Goal: Task Accomplishment & Management: Manage account settings

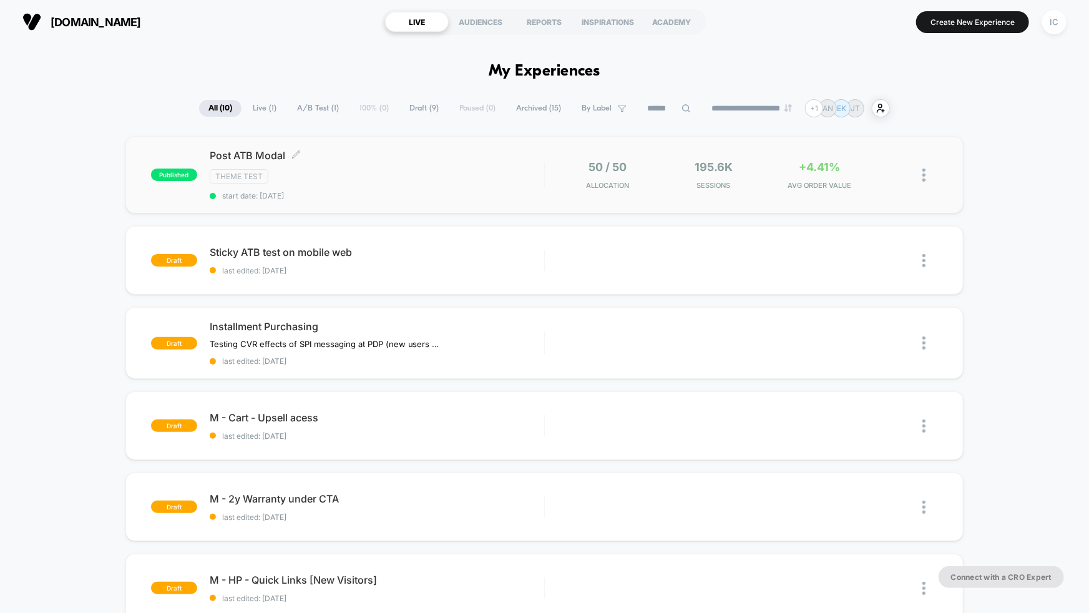
click at [393, 183] on div "Post ATB Modal Click to edit experience details Click to edit experience detail…" at bounding box center [377, 174] width 335 height 51
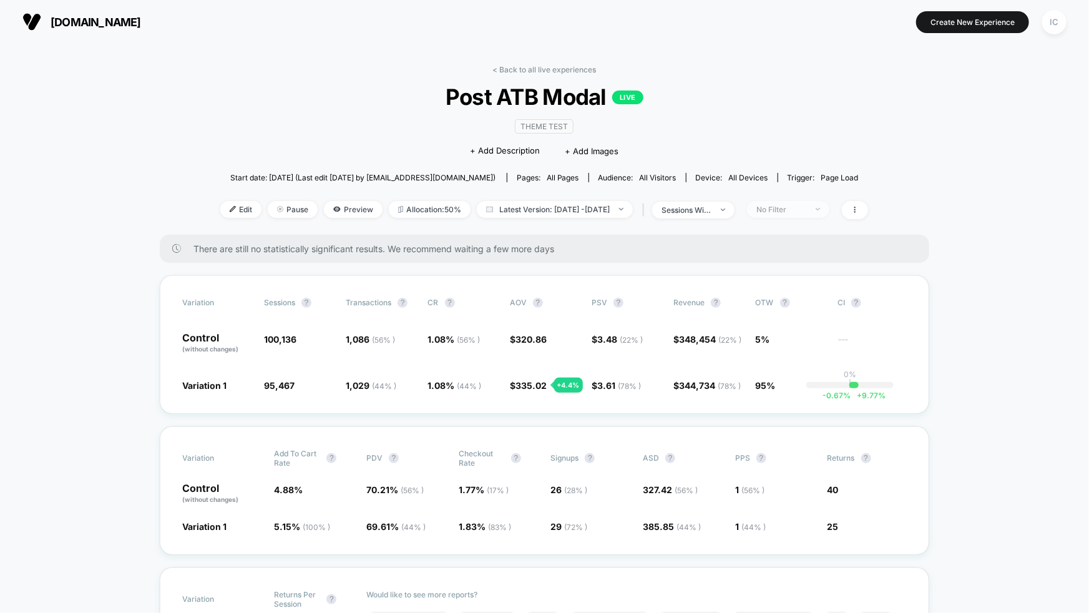
click at [829, 205] on span "No Filter" at bounding box center [788, 209] width 82 height 17
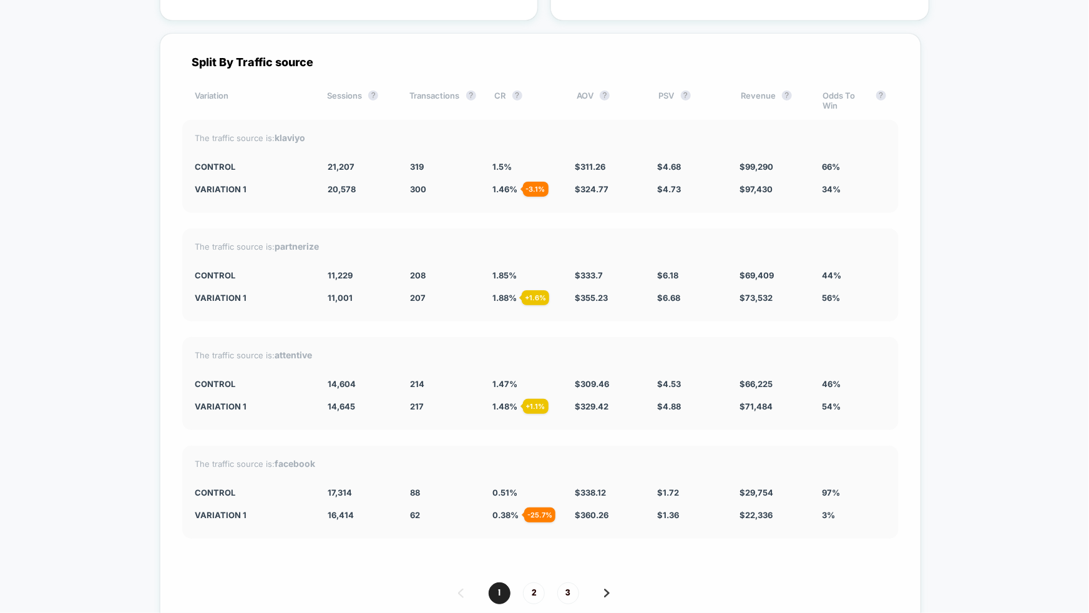
scroll to position [4801, 0]
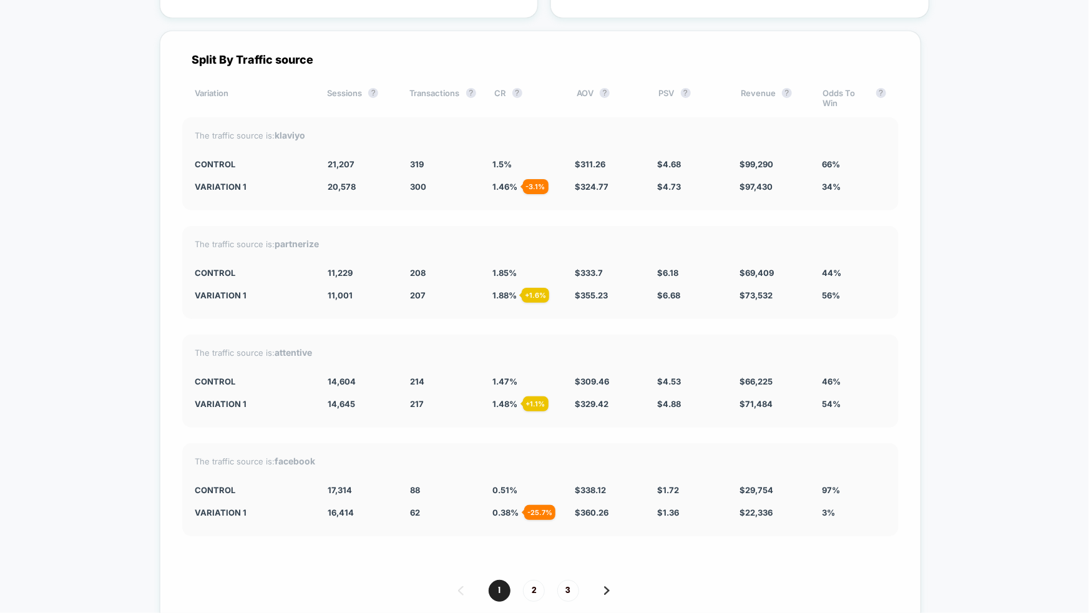
click at [604, 586] on img at bounding box center [607, 590] width 6 height 9
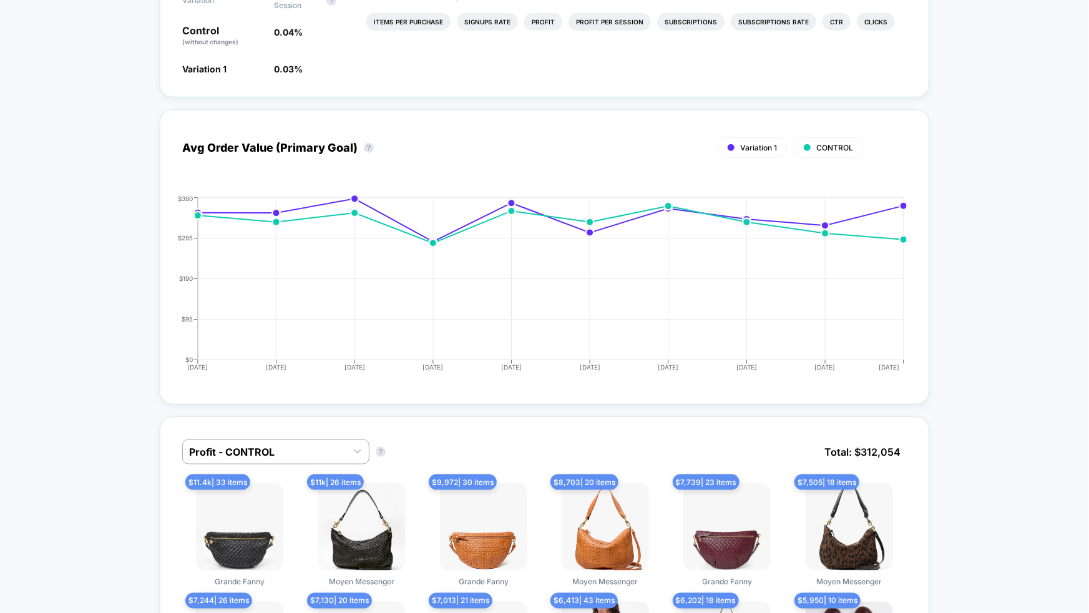
scroll to position [0, 0]
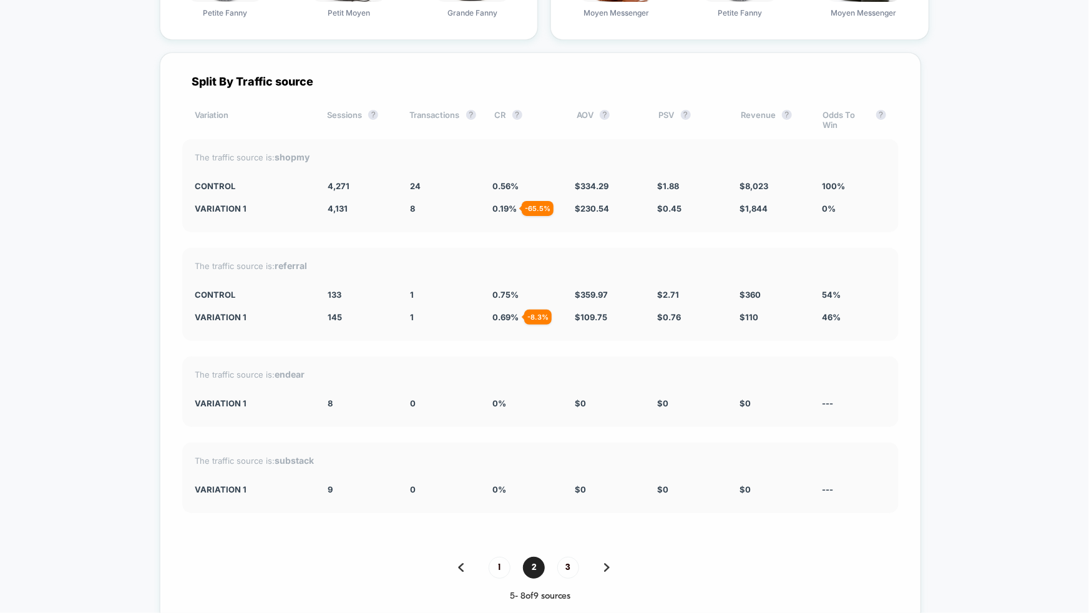
scroll to position [4777, 0]
click at [458, 565] on img at bounding box center [461, 569] width 6 height 9
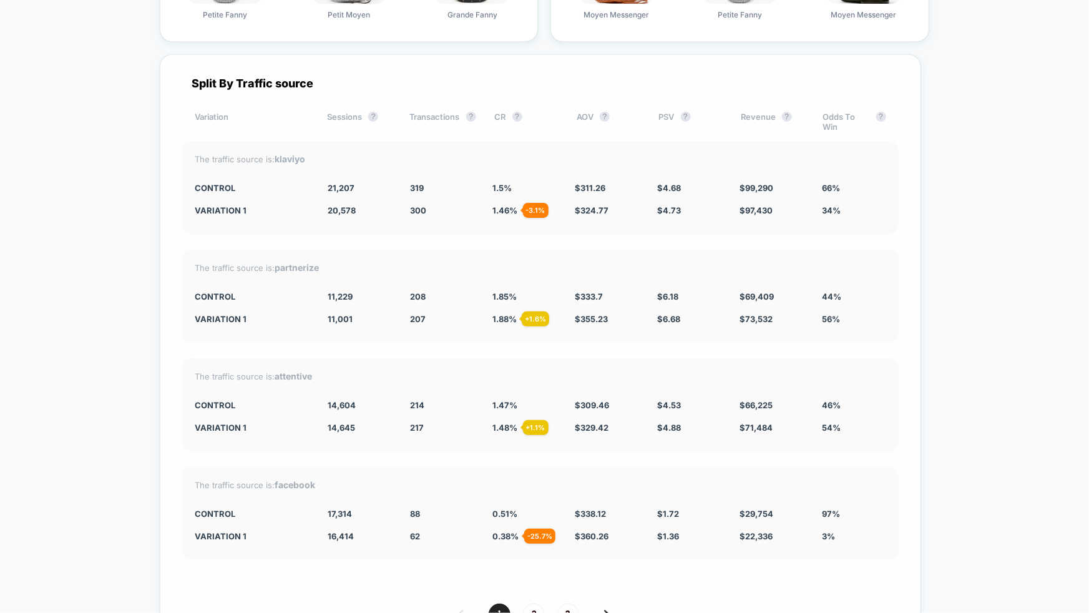
click at [604, 610] on img at bounding box center [607, 614] width 6 height 9
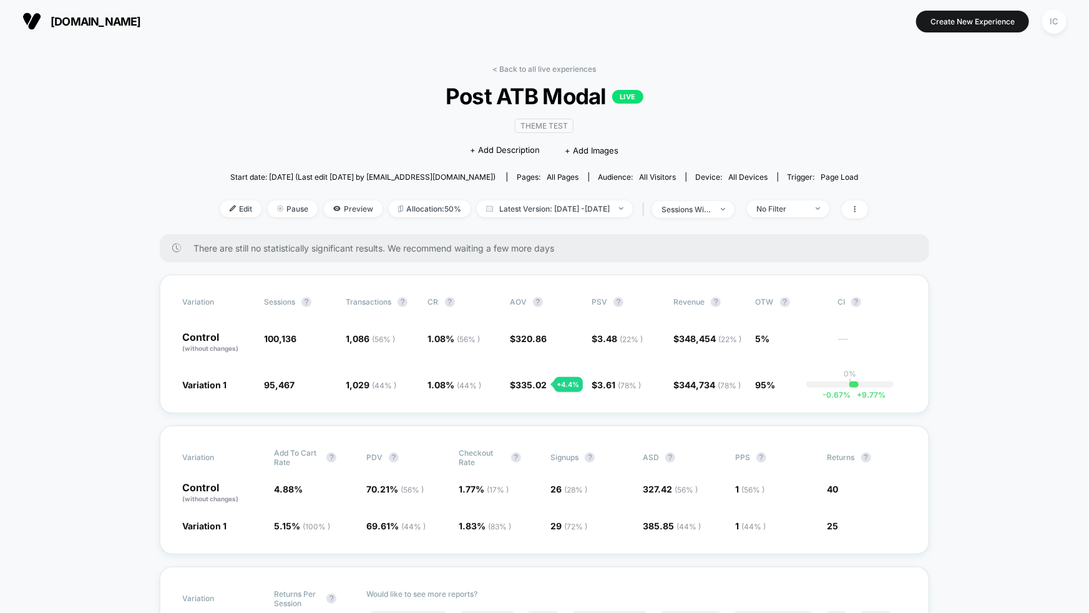
scroll to position [0, 0]
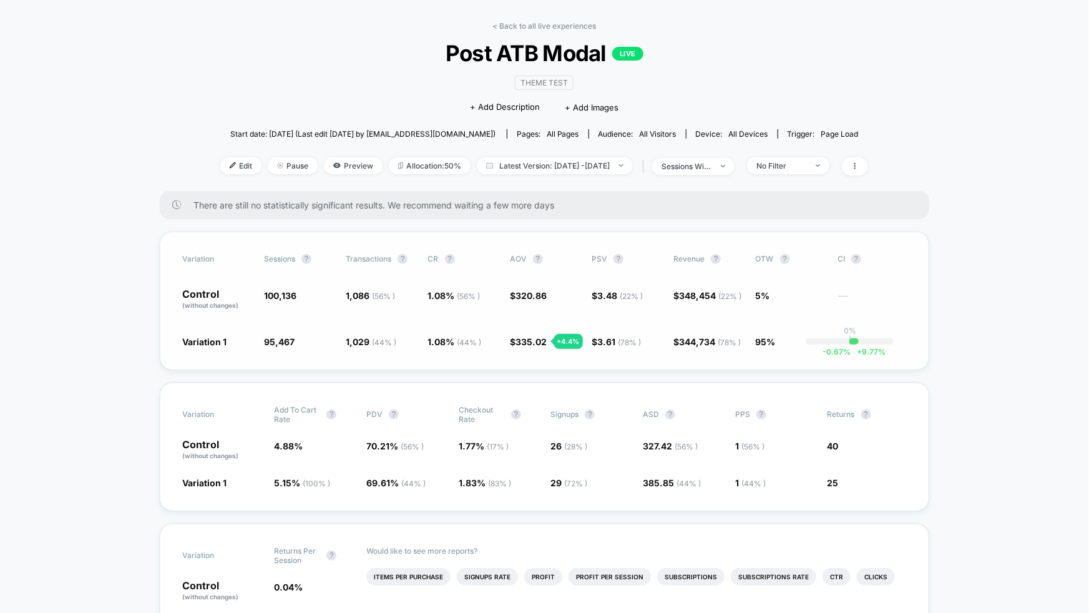
scroll to position [37, 0]
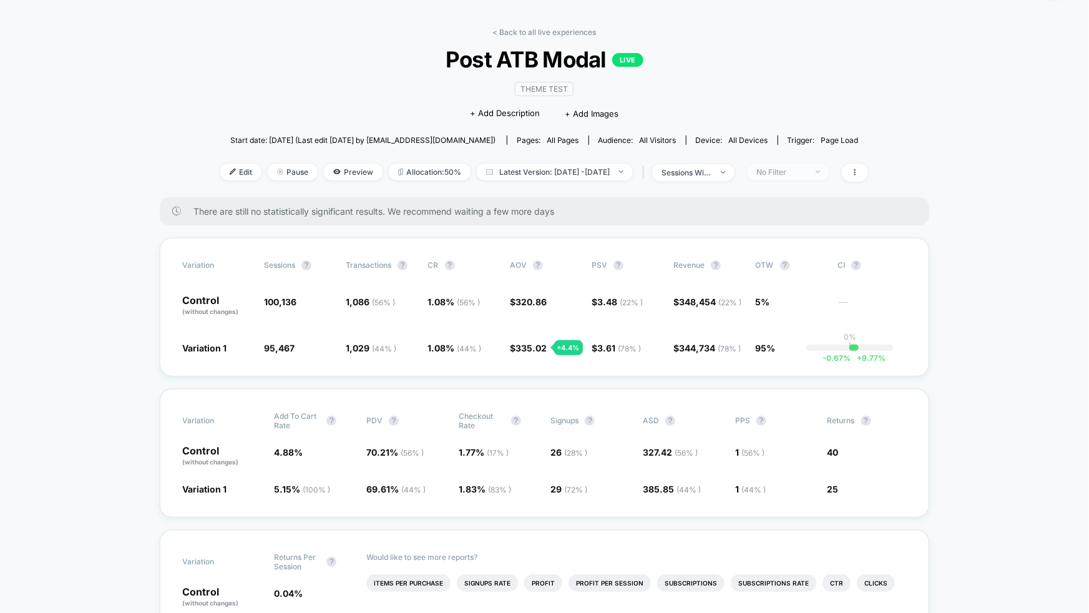
click at [803, 174] on div "No Filter" at bounding box center [781, 171] width 50 height 9
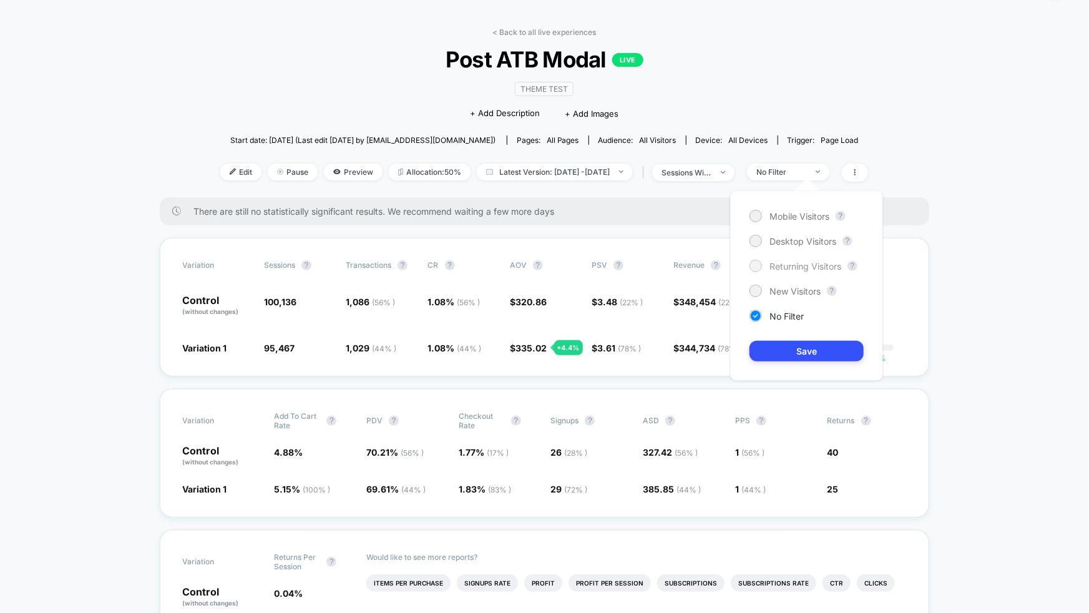
click at [798, 266] on span "Returning Visitors" at bounding box center [806, 266] width 72 height 11
click at [813, 346] on button "Save" at bounding box center [807, 351] width 114 height 21
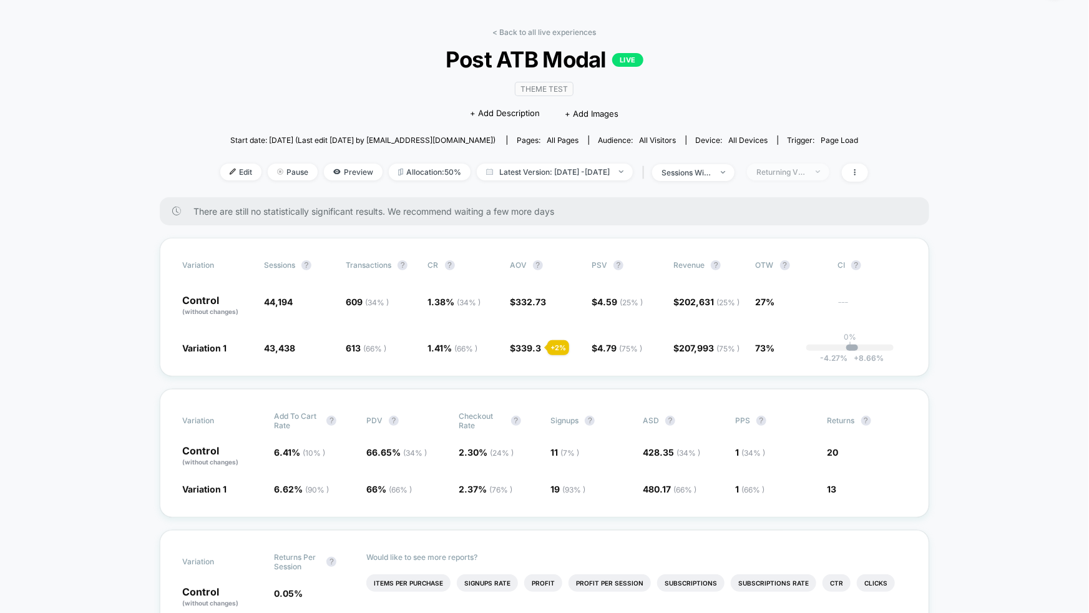
click at [811, 177] on span "Returning Visitors" at bounding box center [788, 172] width 82 height 17
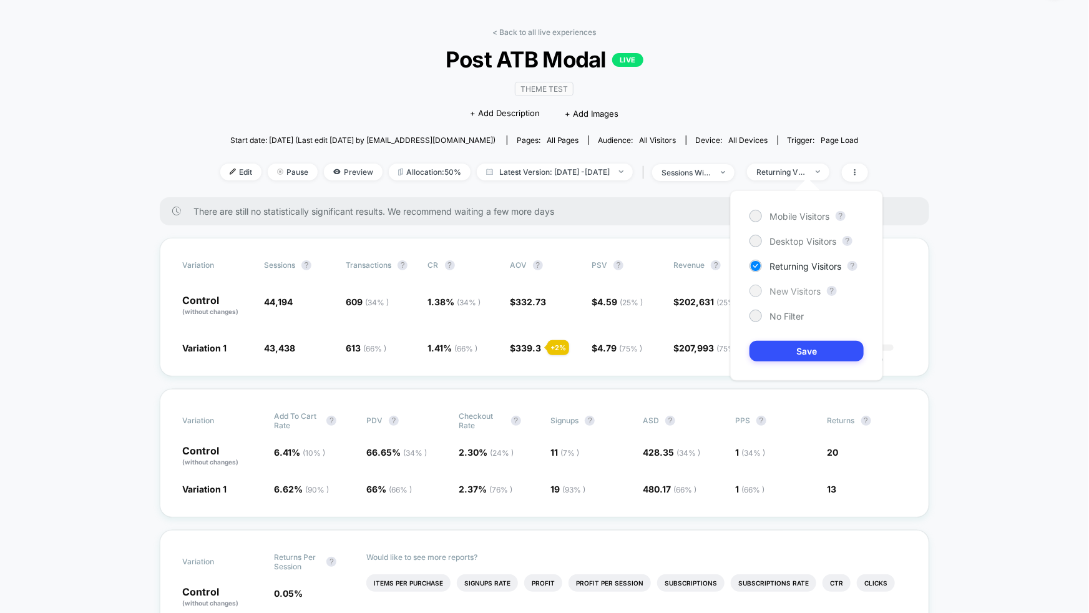
click at [787, 292] on span "New Visitors" at bounding box center [795, 291] width 51 height 11
click at [806, 357] on button "Save" at bounding box center [807, 351] width 114 height 21
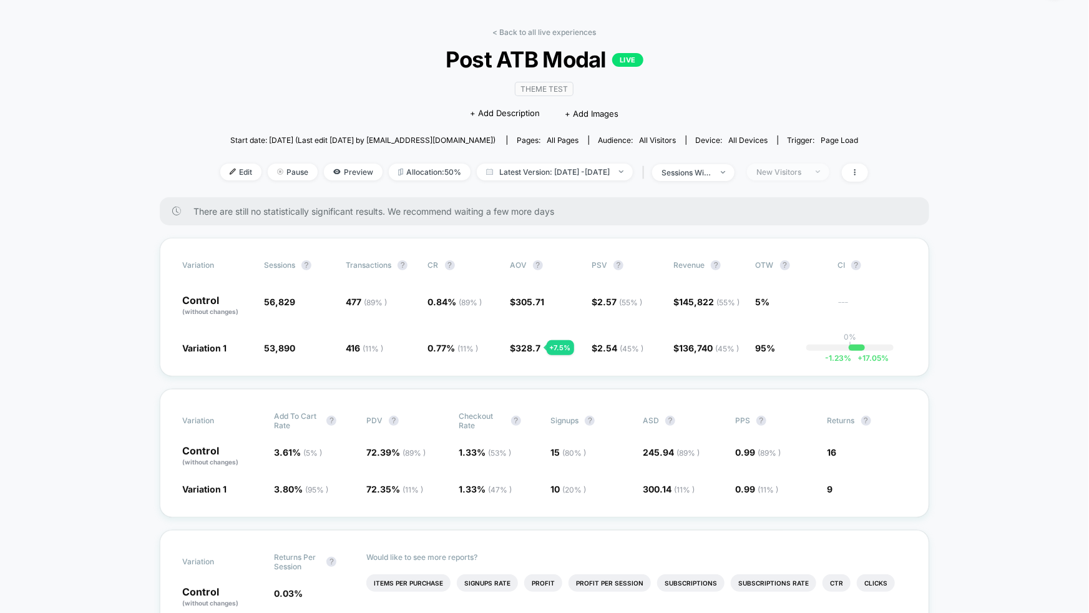
click at [806, 172] on div "New Visitors" at bounding box center [781, 171] width 50 height 9
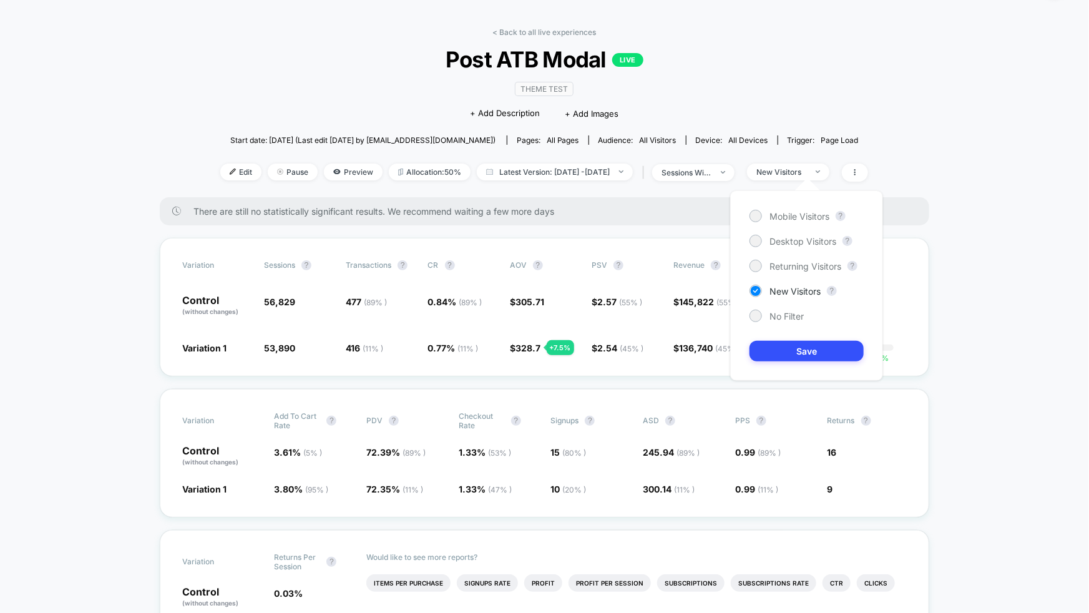
click at [927, 212] on div "There are still no statistically significant results. We recommend waiting a fe…" at bounding box center [545, 211] width 770 height 28
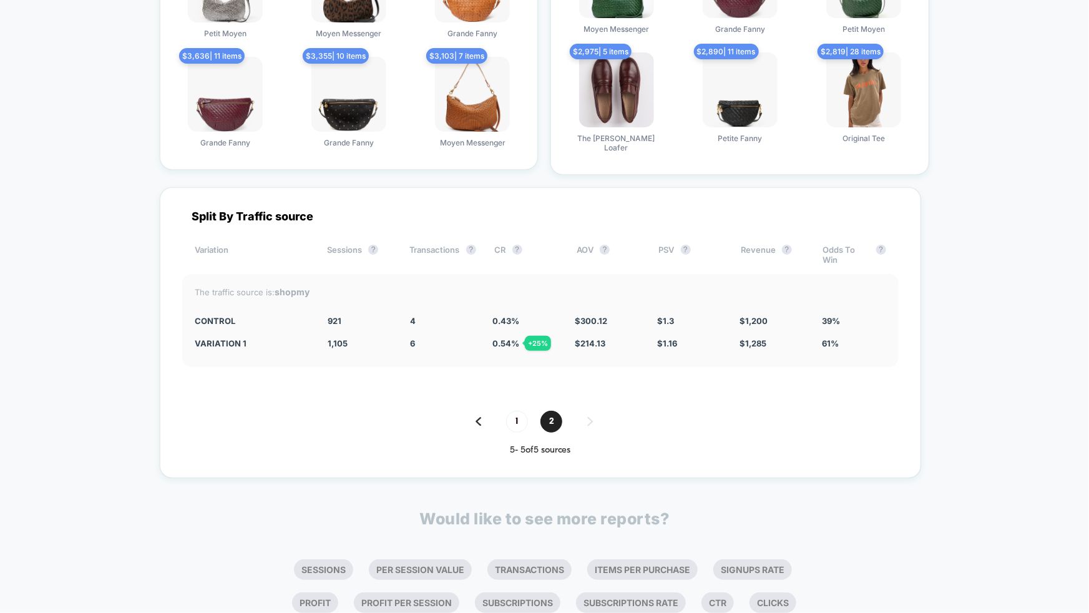
scroll to position [4673, 0]
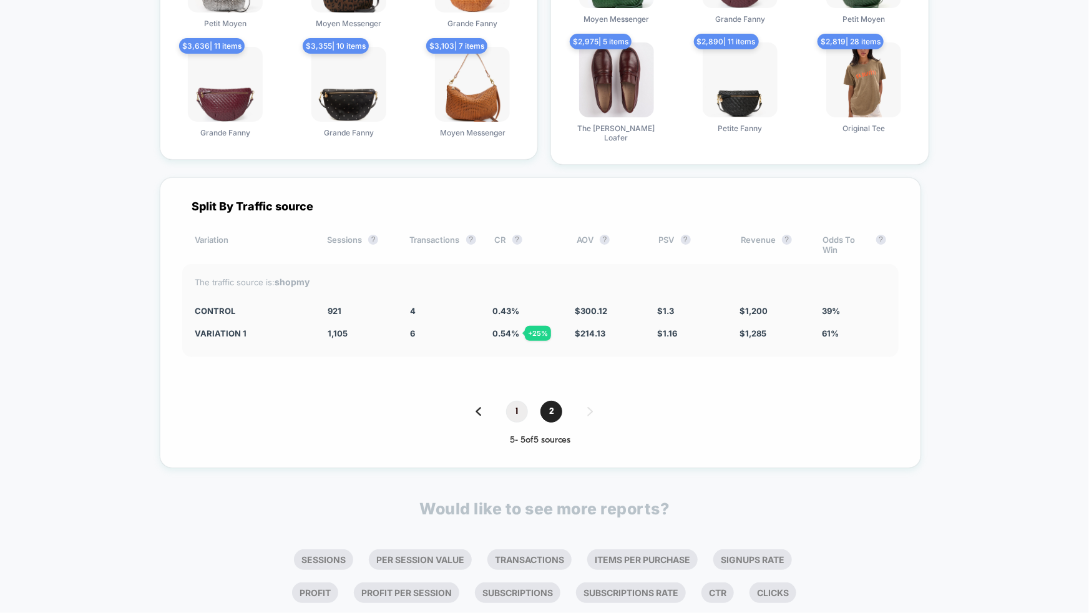
click at [511, 401] on span "1" at bounding box center [517, 412] width 22 height 22
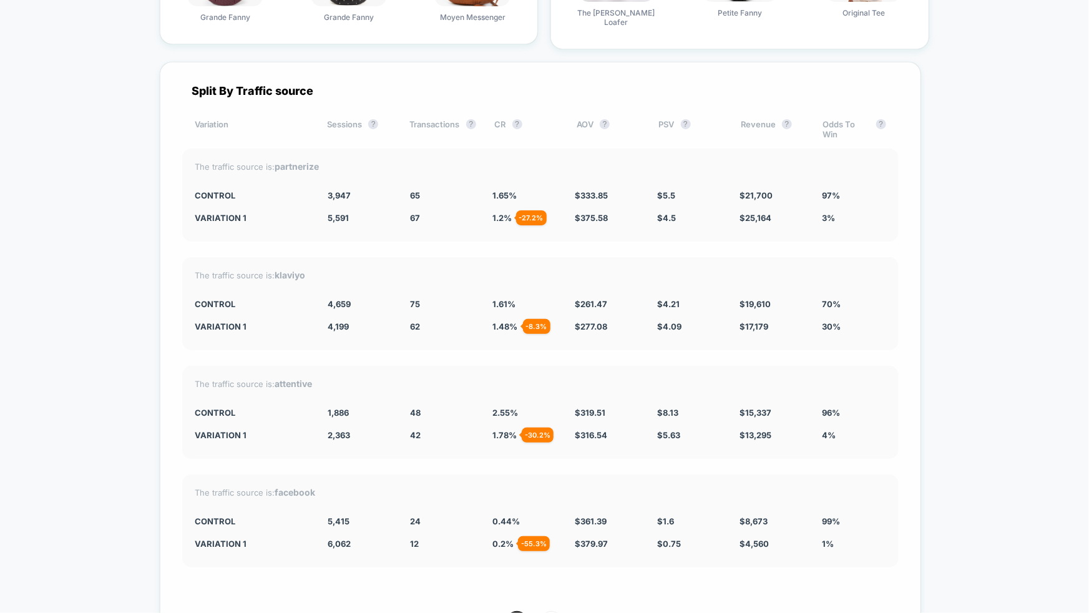
scroll to position [4786, 0]
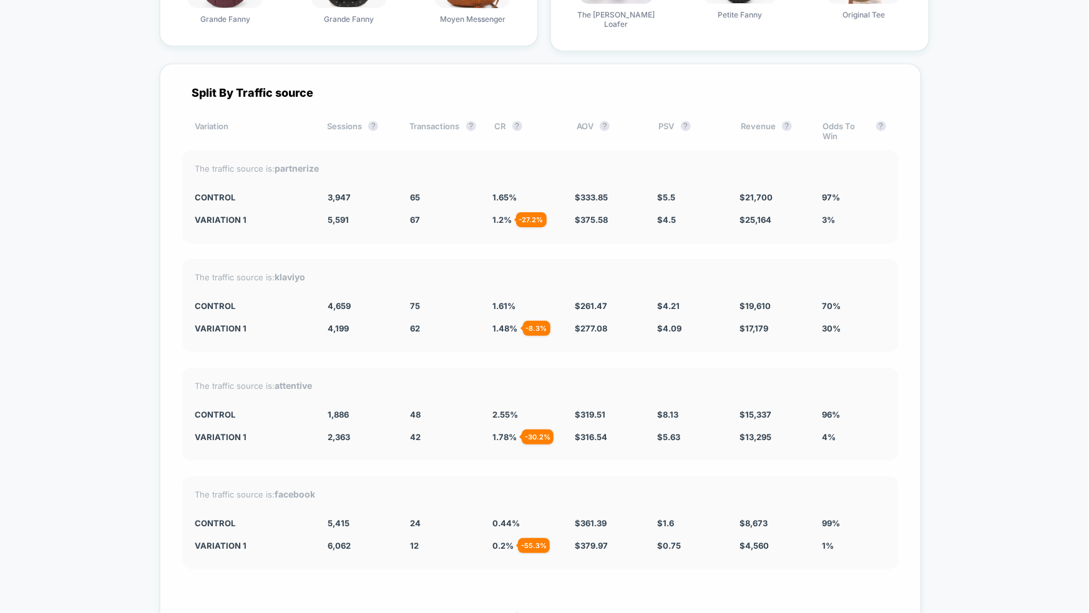
click at [549, 612] on span "2" at bounding box center [551, 624] width 22 height 22
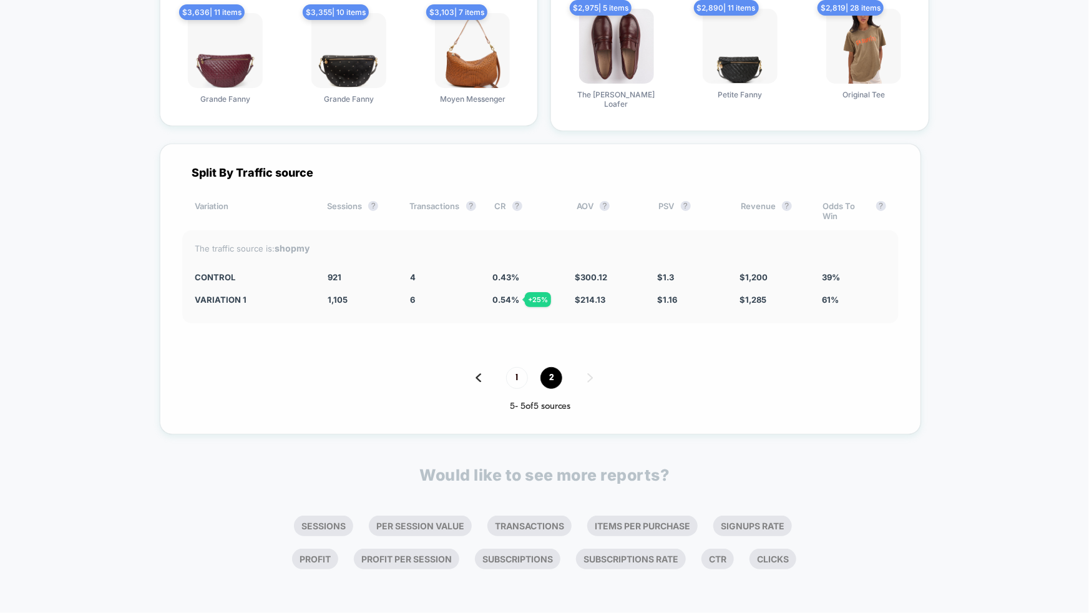
scroll to position [4673, 0]
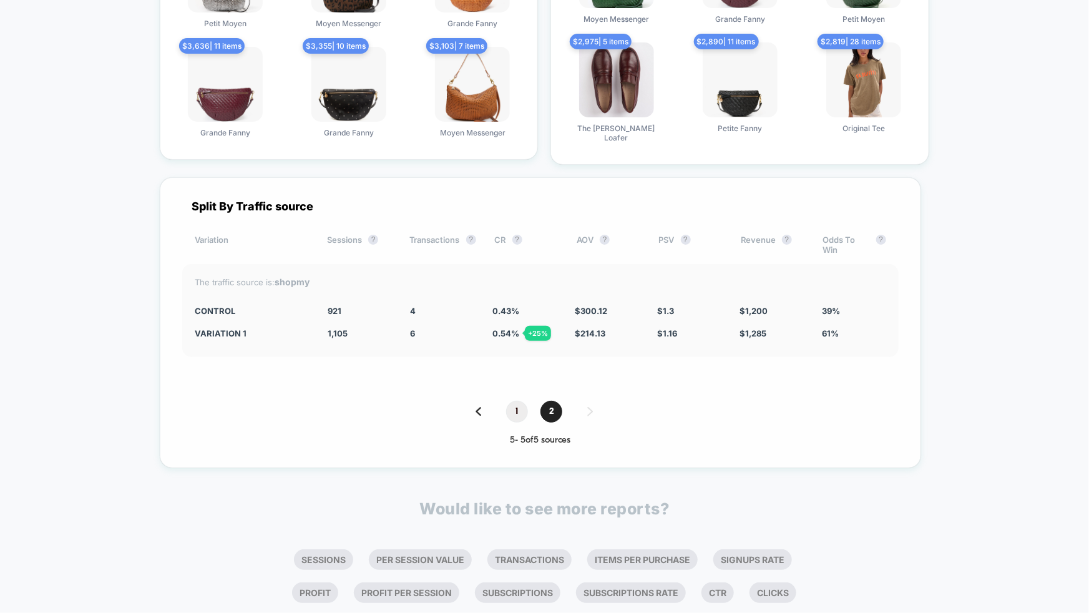
click at [523, 401] on span "1" at bounding box center [517, 412] width 22 height 22
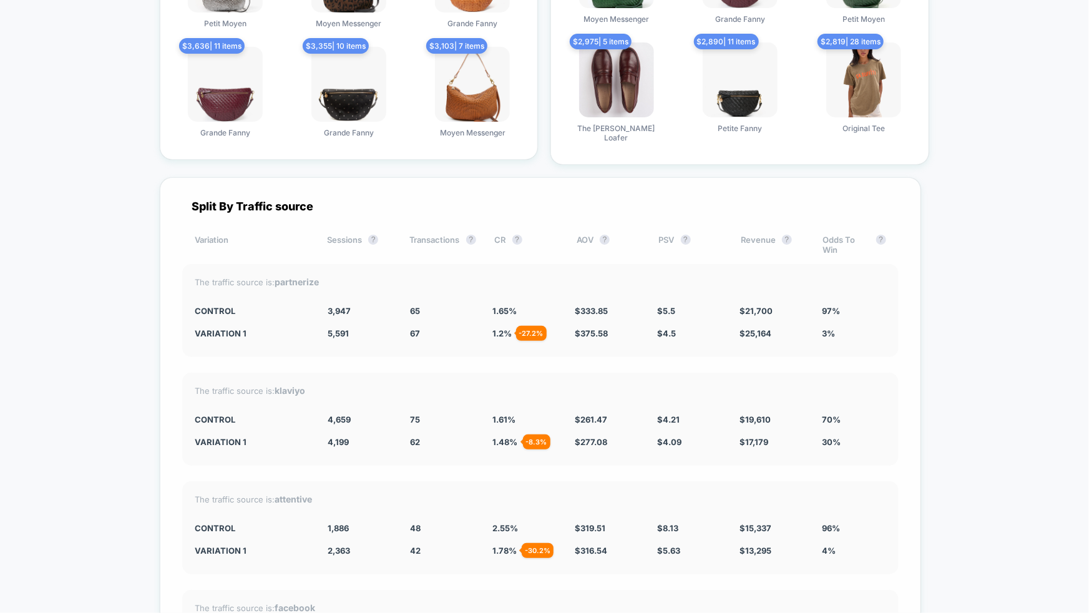
scroll to position [4786, 0]
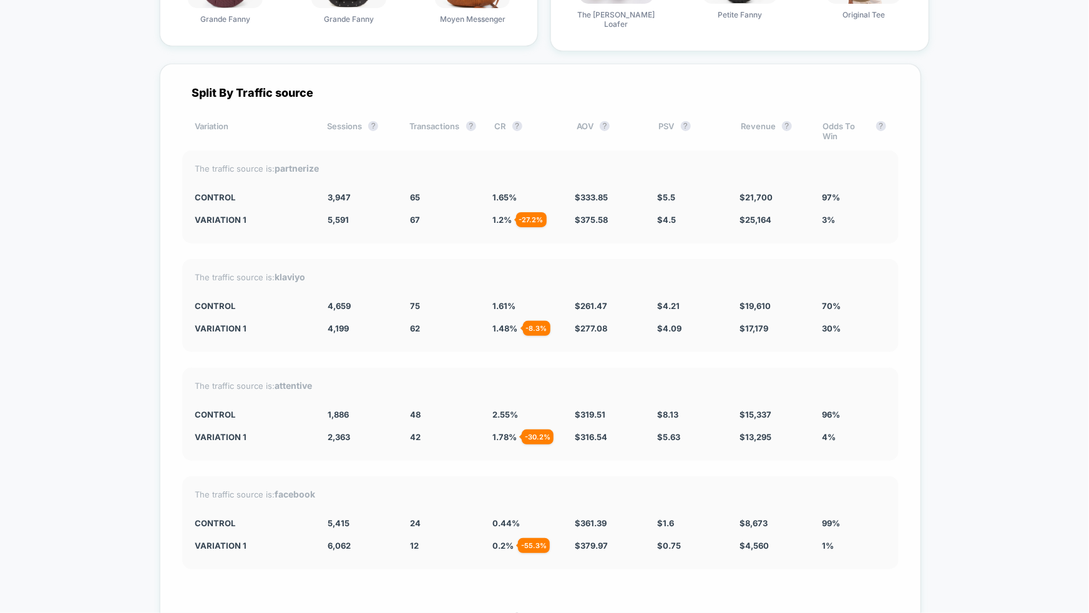
click at [547, 612] on span "2" at bounding box center [551, 624] width 22 height 22
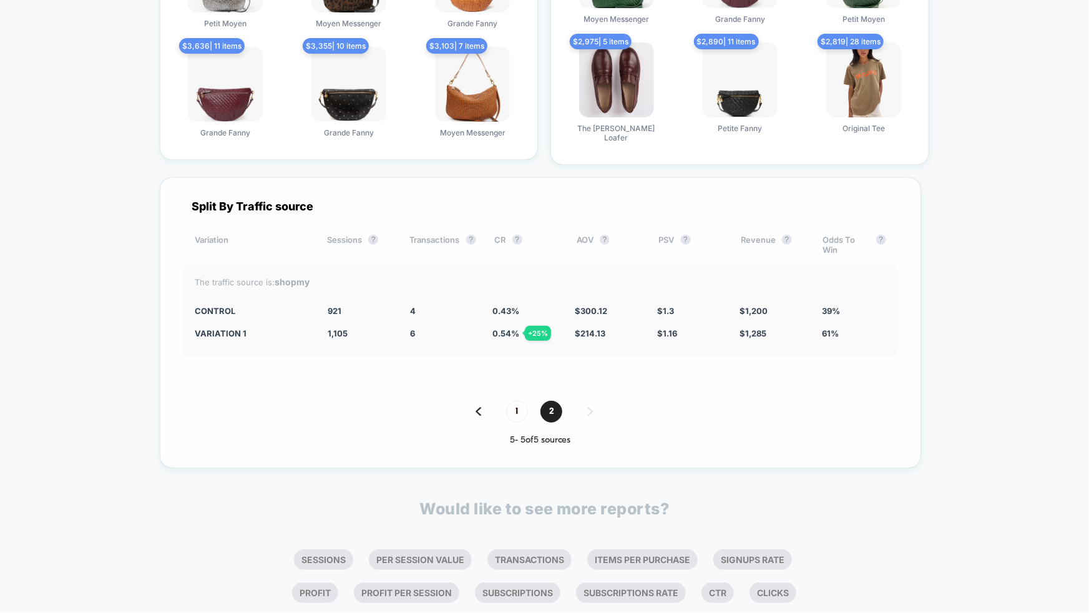
drag, startPoint x: 544, startPoint y: 296, endPoint x: 521, endPoint y: 296, distance: 23.1
click at [521, 328] on div "0.54 % + 25 %" at bounding box center [525, 333] width 64 height 10
click at [523, 401] on span "1" at bounding box center [517, 412] width 22 height 22
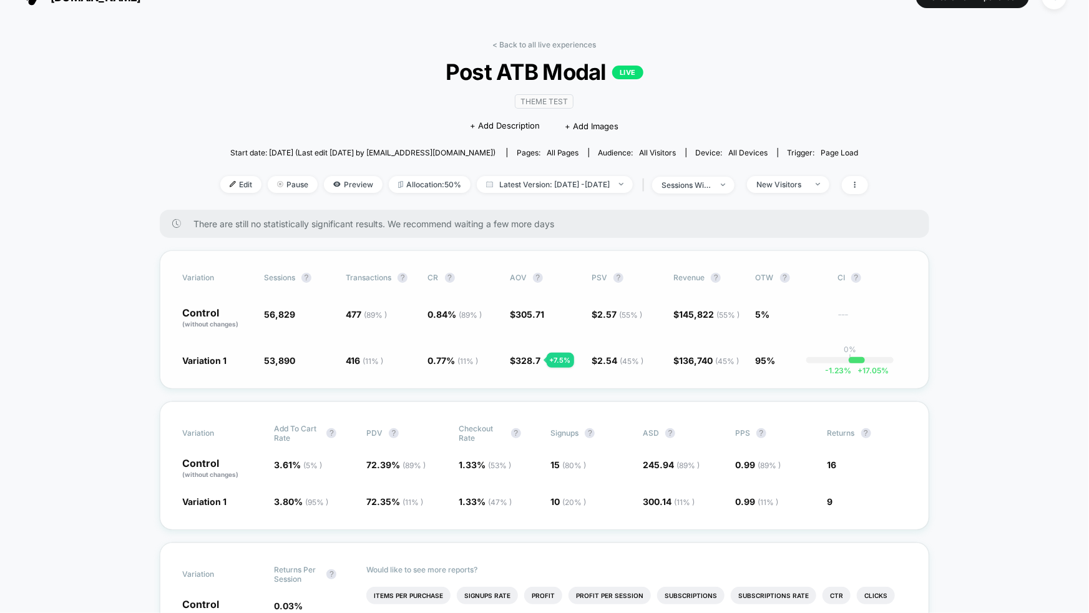
scroll to position [31, 0]
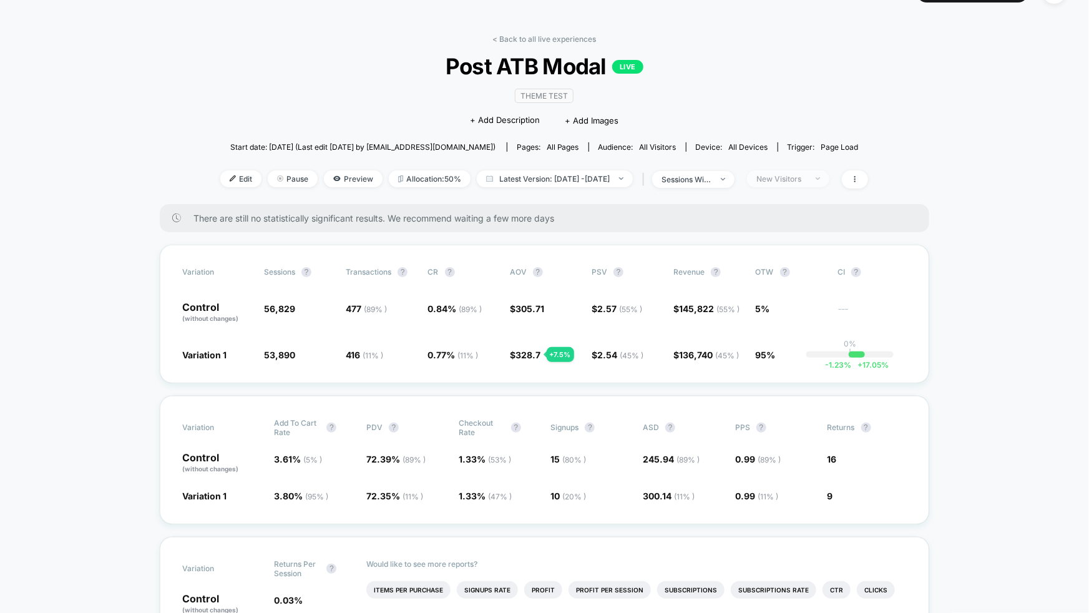
click at [806, 175] on div "New Visitors" at bounding box center [781, 178] width 50 height 9
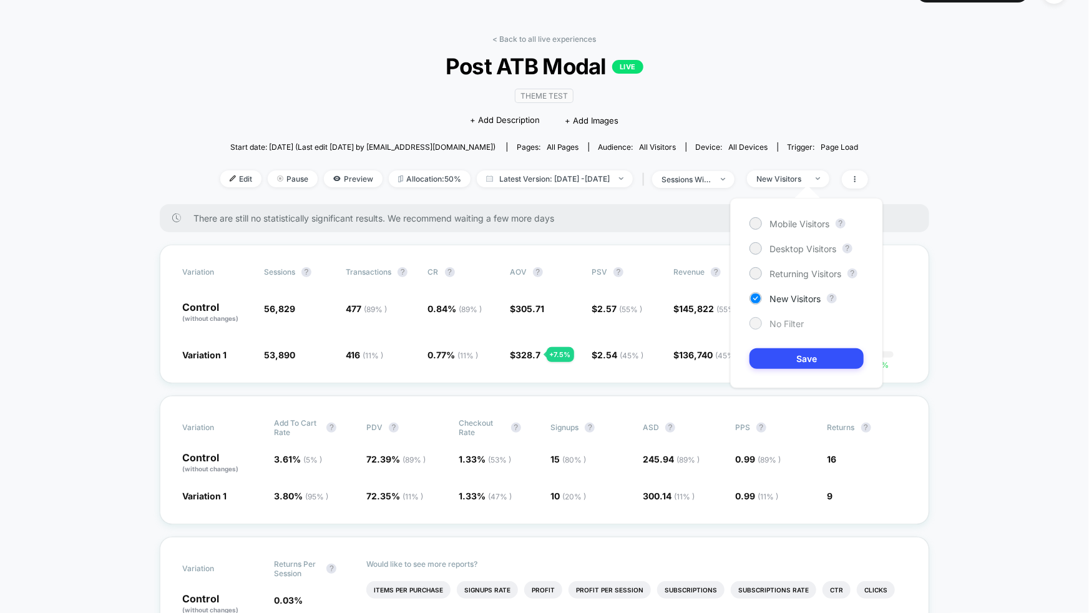
click at [785, 323] on span "No Filter" at bounding box center [787, 323] width 34 height 11
click at [791, 365] on button "Save" at bounding box center [807, 358] width 114 height 21
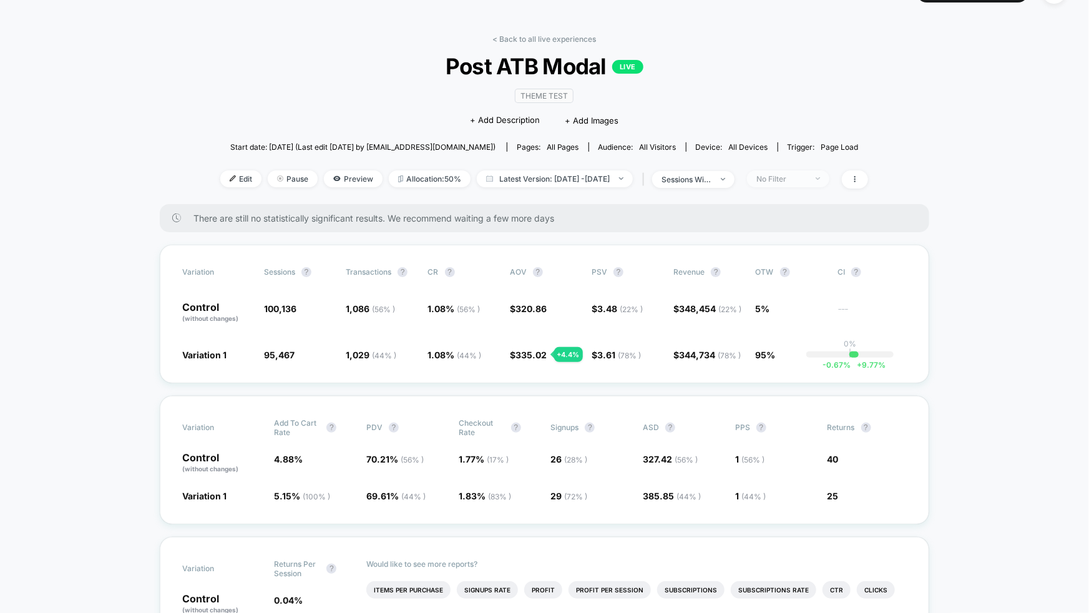
click at [805, 179] on div "No Filter" at bounding box center [781, 178] width 50 height 9
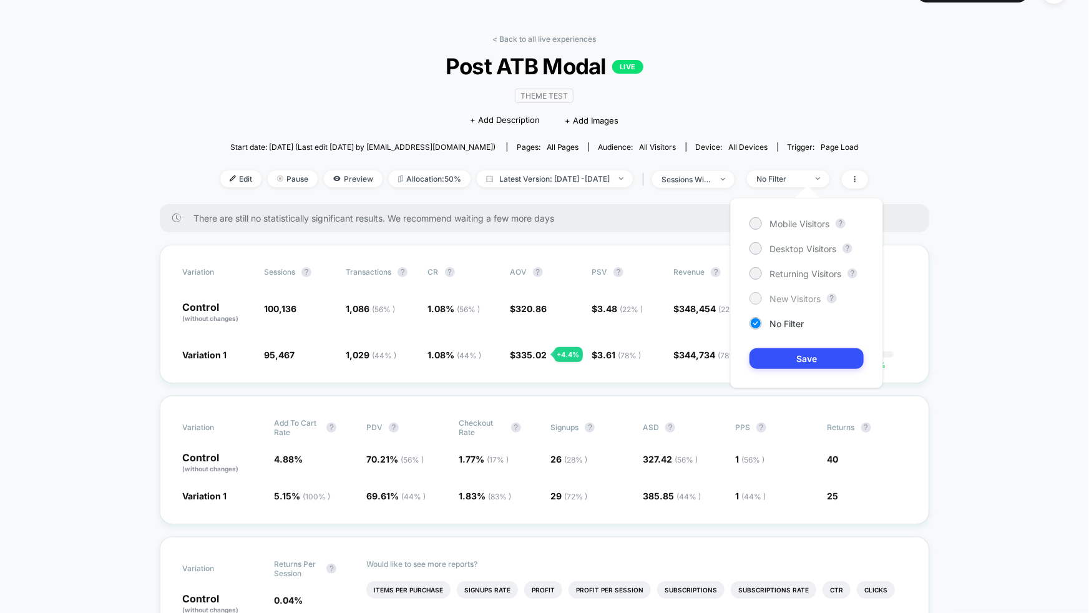
click at [801, 300] on span "New Visitors" at bounding box center [795, 298] width 51 height 11
click at [795, 363] on button "Save" at bounding box center [807, 358] width 114 height 21
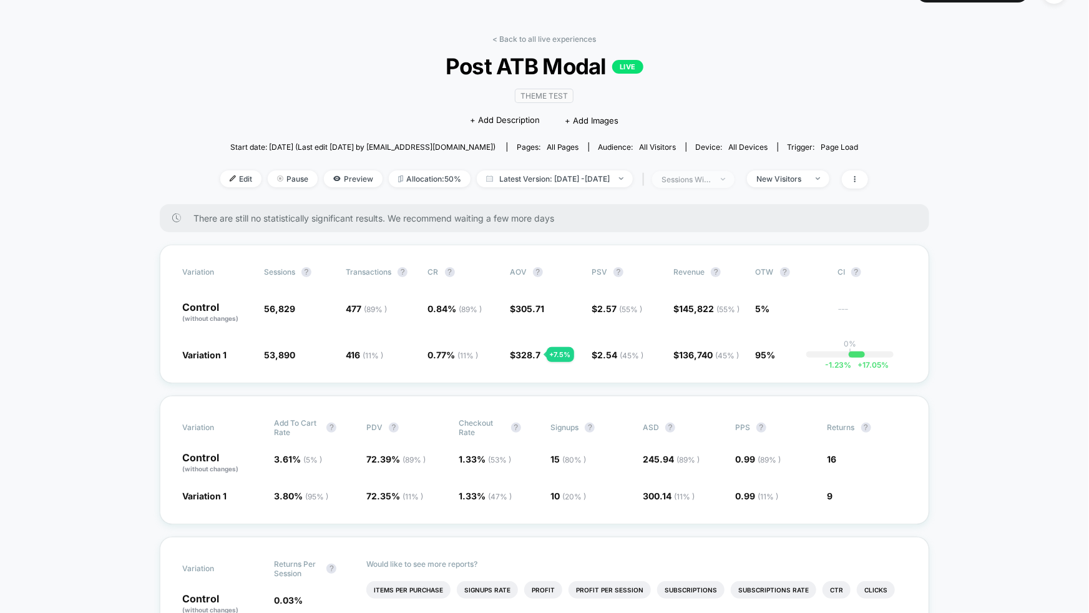
click at [712, 180] on div "sessions with impression" at bounding box center [687, 179] width 50 height 9
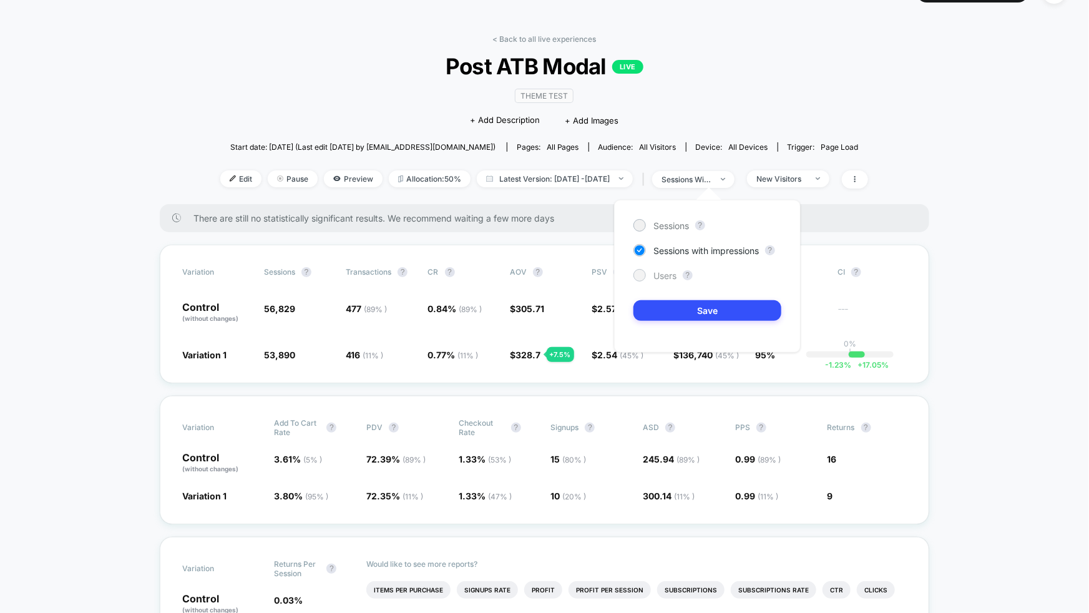
click at [673, 275] on span "Users" at bounding box center [664, 275] width 23 height 11
click at [707, 319] on button "Save" at bounding box center [707, 310] width 148 height 21
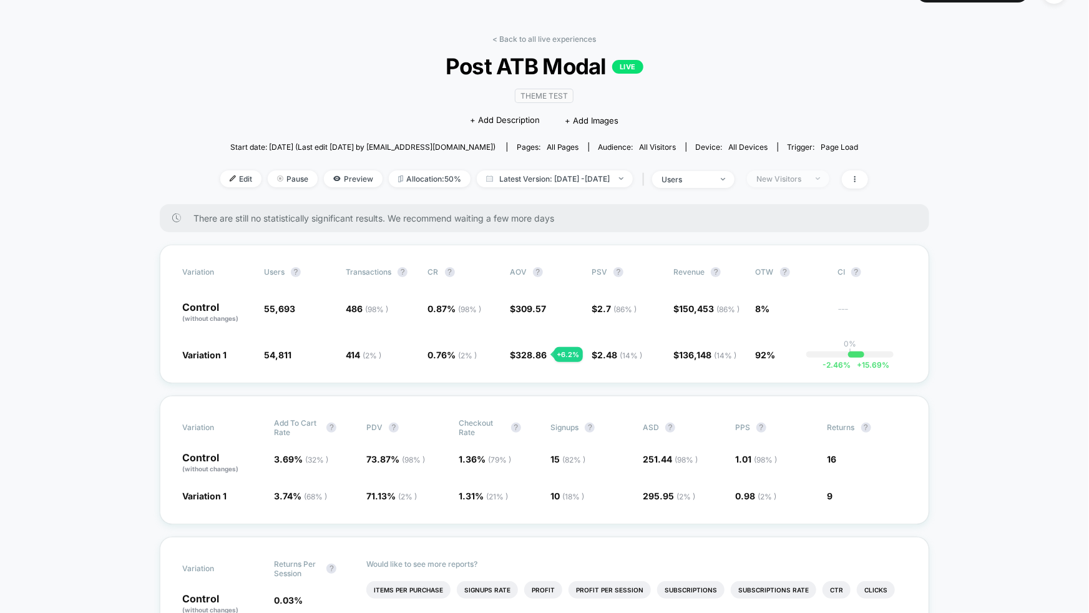
click at [817, 183] on span "New Visitors" at bounding box center [788, 178] width 82 height 17
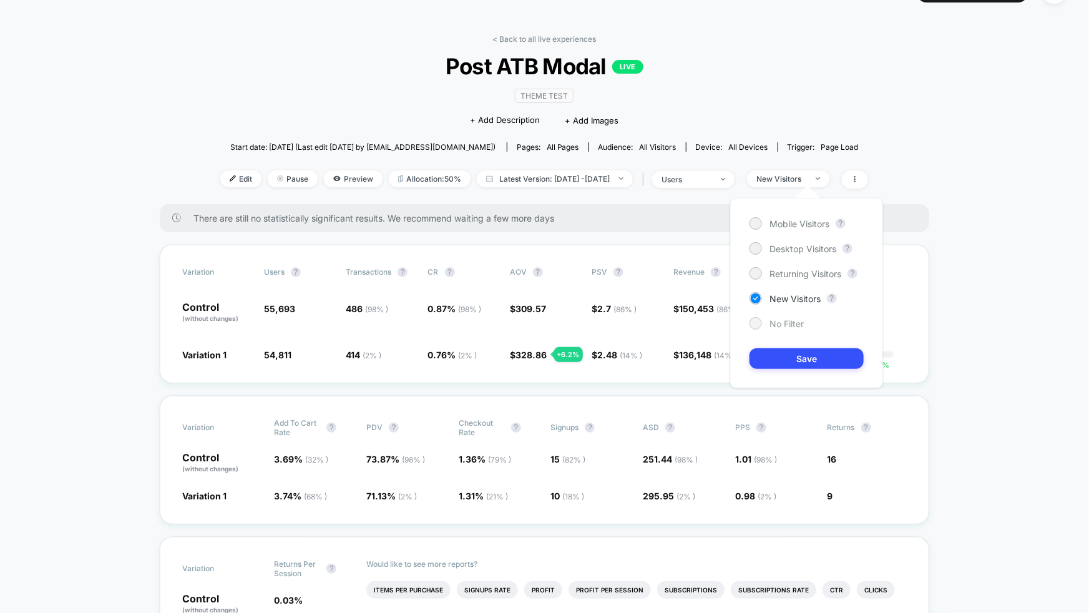
click at [794, 323] on span "No Filter" at bounding box center [787, 323] width 34 height 11
click at [684, 363] on div "Variation users ? Transactions ? CR ? AOV ? PSV ? Revenue ? OTW ? CI ? Control …" at bounding box center [545, 314] width 770 height 139
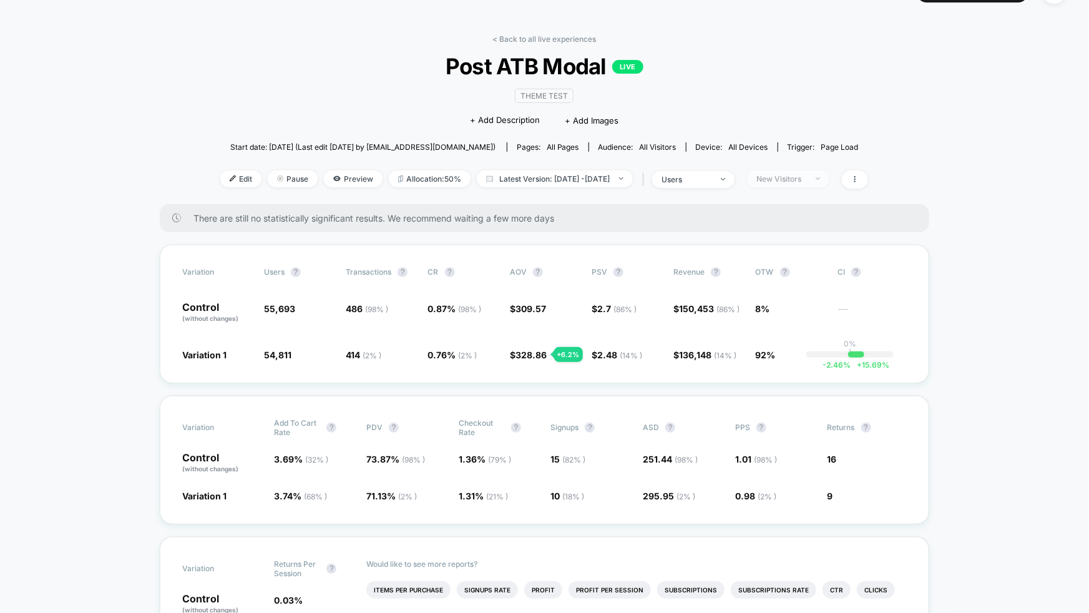
click at [813, 182] on span "New Visitors" at bounding box center [788, 178] width 82 height 17
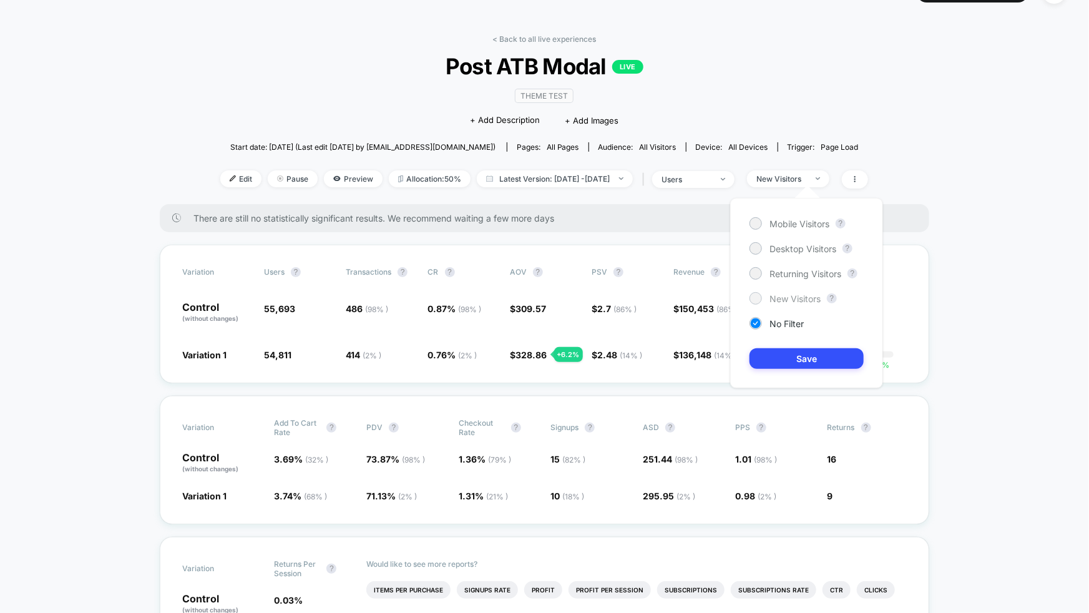
click at [796, 299] on span "New Visitors" at bounding box center [795, 298] width 51 height 11
click at [821, 358] on button "Save" at bounding box center [807, 358] width 114 height 21
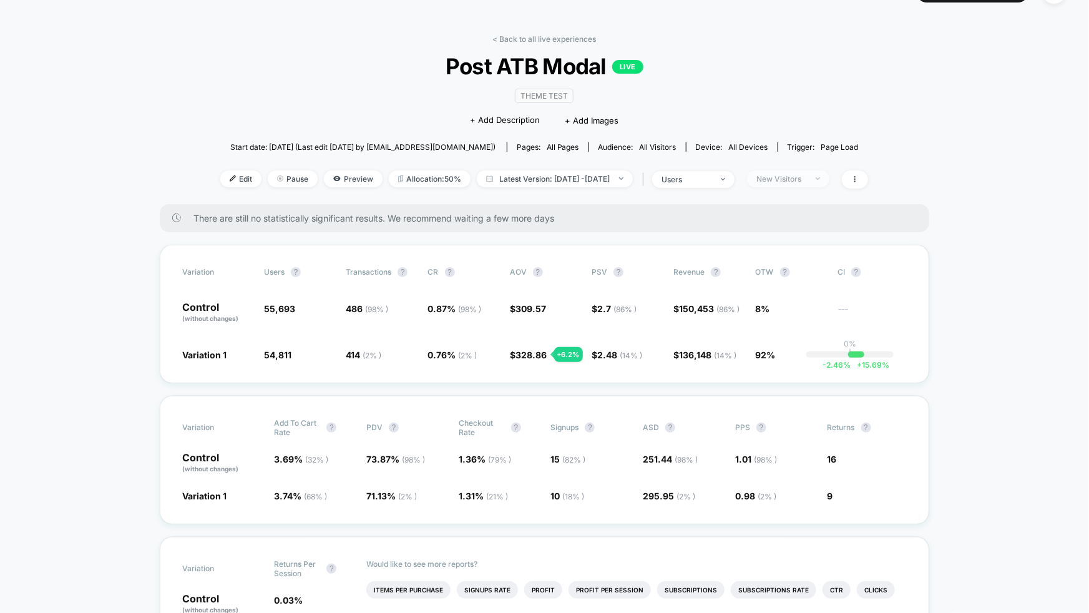
click at [829, 182] on span "New Visitors" at bounding box center [788, 178] width 82 height 17
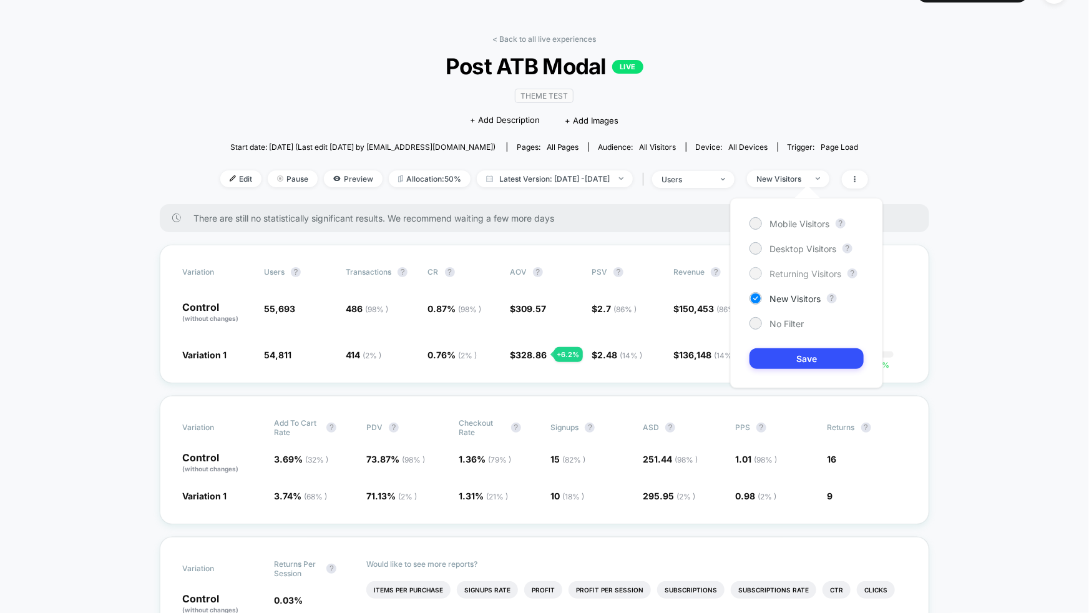
click at [798, 271] on span "Returning Visitors" at bounding box center [806, 273] width 72 height 11
click at [805, 356] on button "Save" at bounding box center [807, 358] width 114 height 21
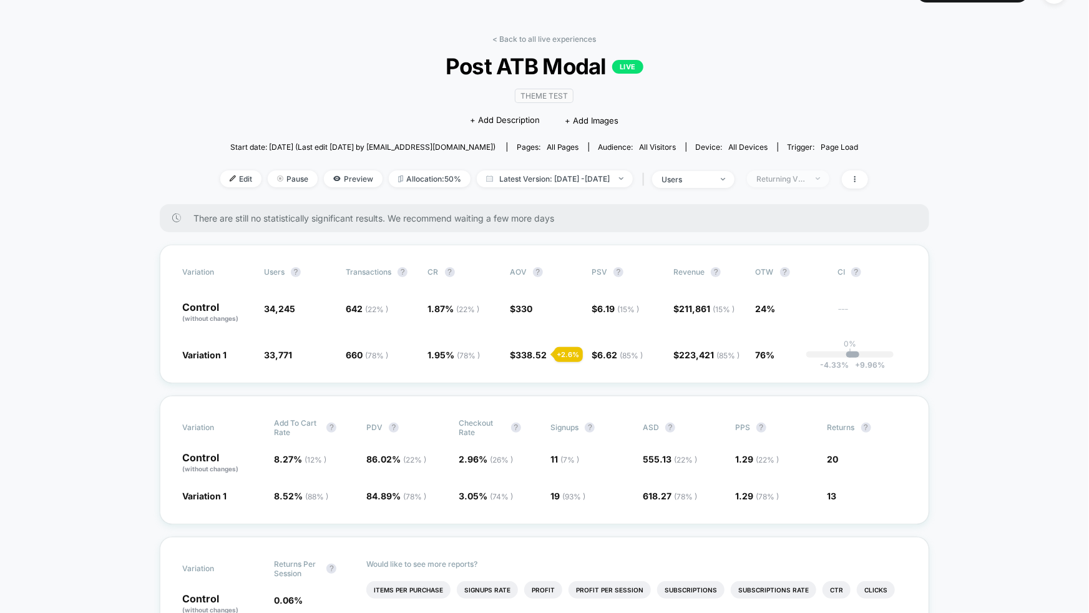
click at [829, 182] on span "Returning Visitors" at bounding box center [788, 178] width 82 height 17
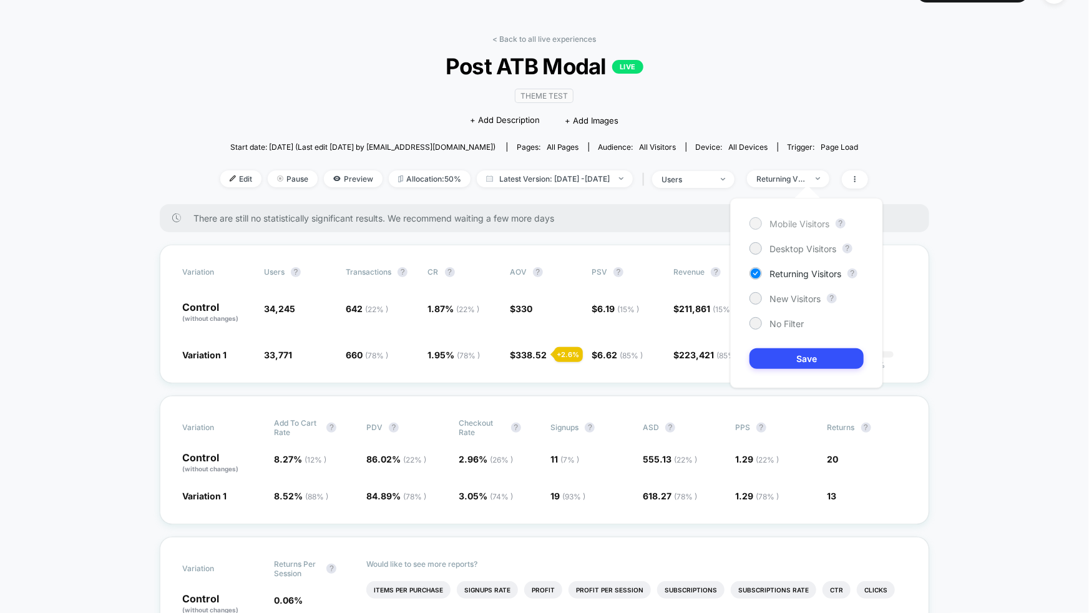
click at [800, 219] on span "Mobile Visitors" at bounding box center [800, 223] width 60 height 11
click at [831, 360] on button "Save" at bounding box center [807, 358] width 114 height 21
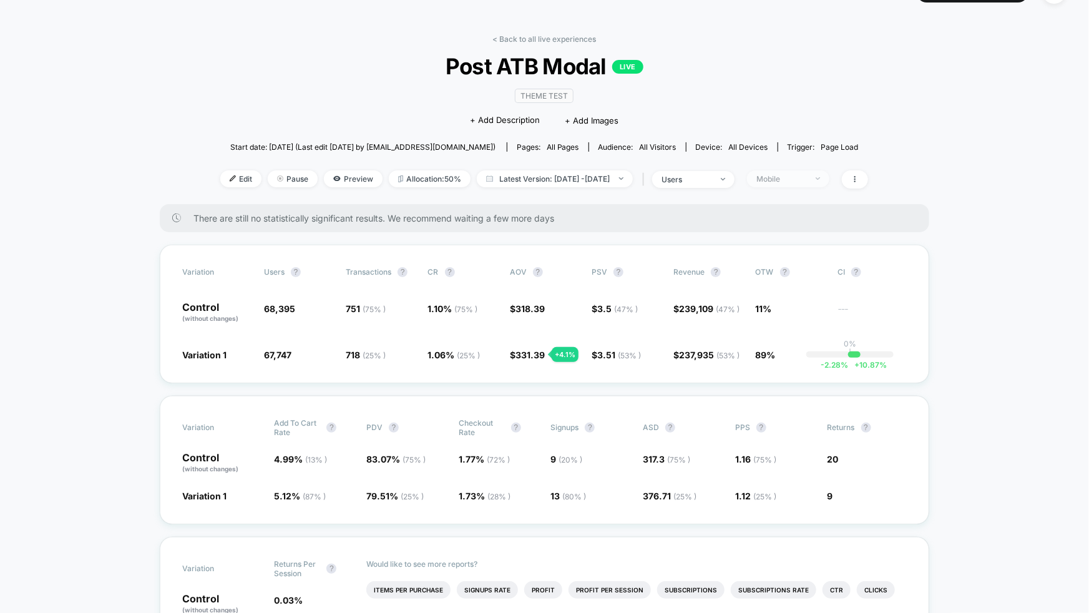
click at [806, 176] on div "Mobile" at bounding box center [781, 178] width 50 height 9
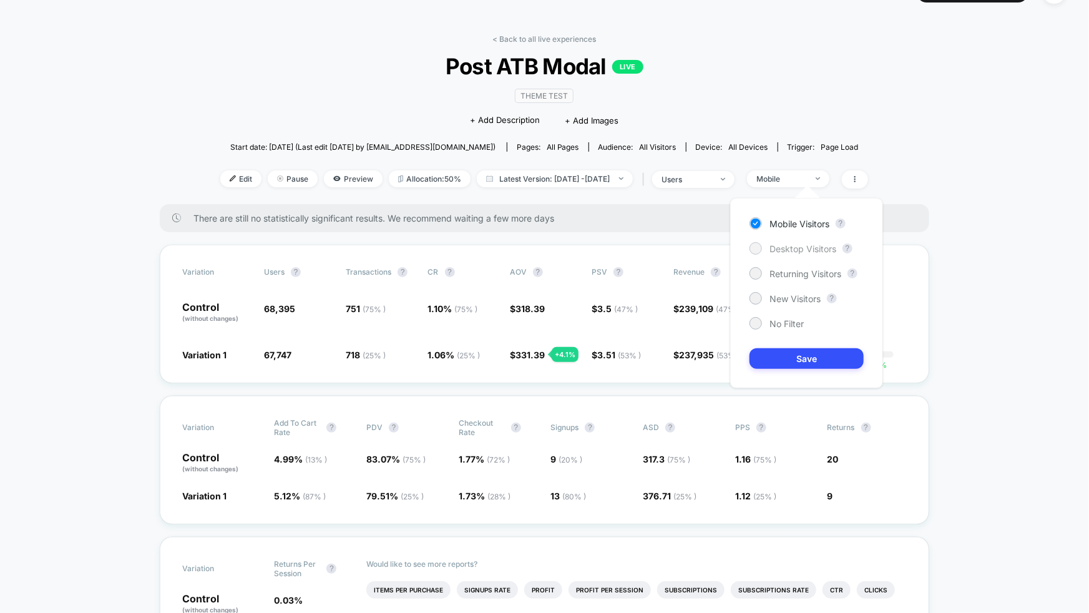
click at [803, 247] on span "Desktop Visitors" at bounding box center [803, 248] width 67 height 11
click at [818, 353] on button "Save" at bounding box center [807, 358] width 114 height 21
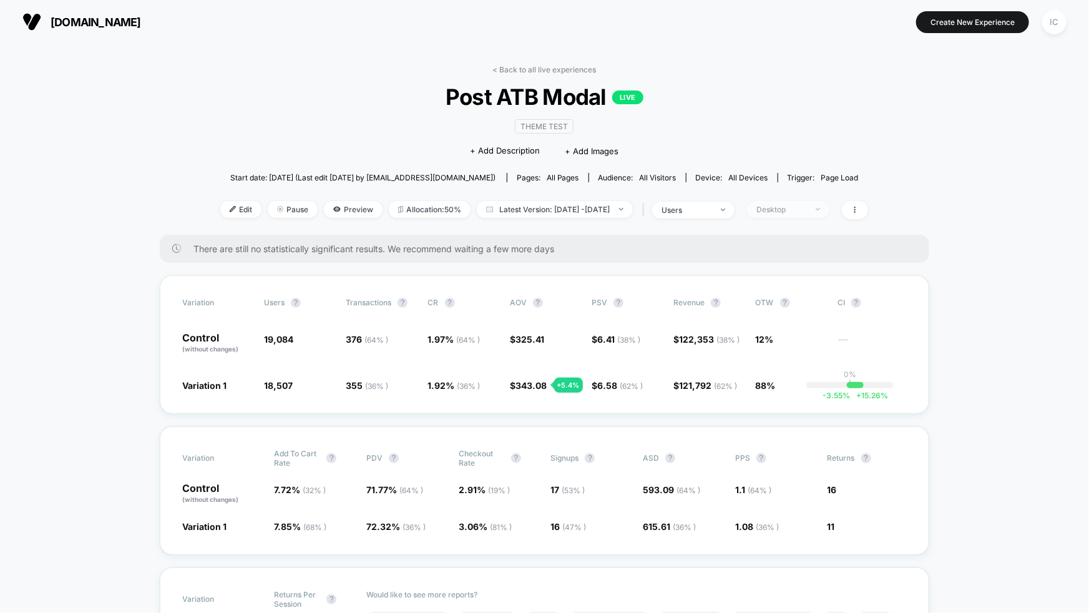
click at [824, 212] on span "Desktop" at bounding box center [788, 209] width 82 height 17
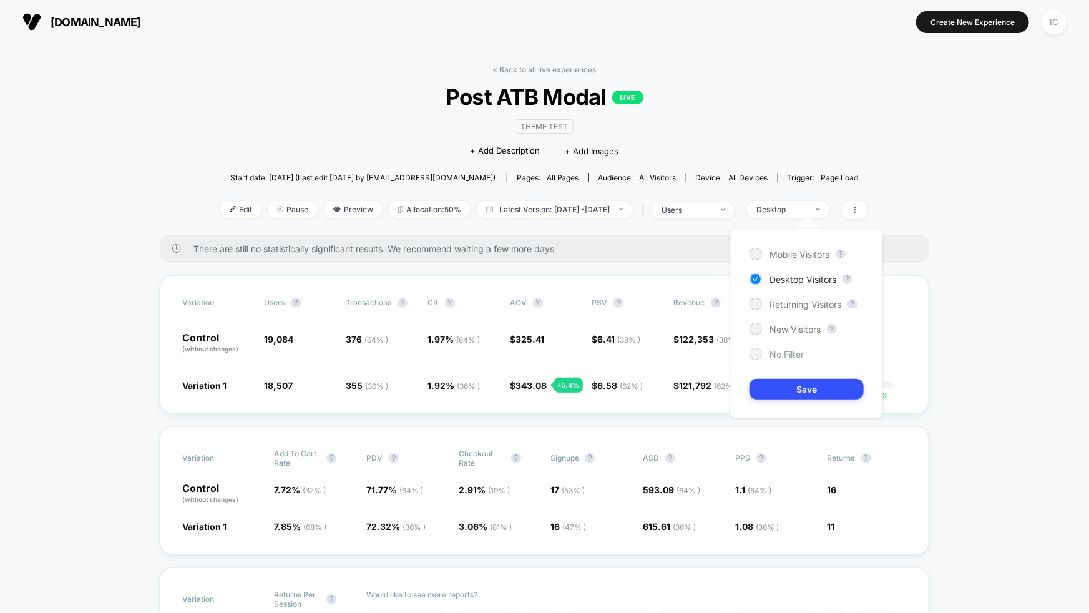
click at [783, 353] on span "No Filter" at bounding box center [787, 354] width 34 height 11
click at [795, 395] on button "Save" at bounding box center [807, 389] width 114 height 21
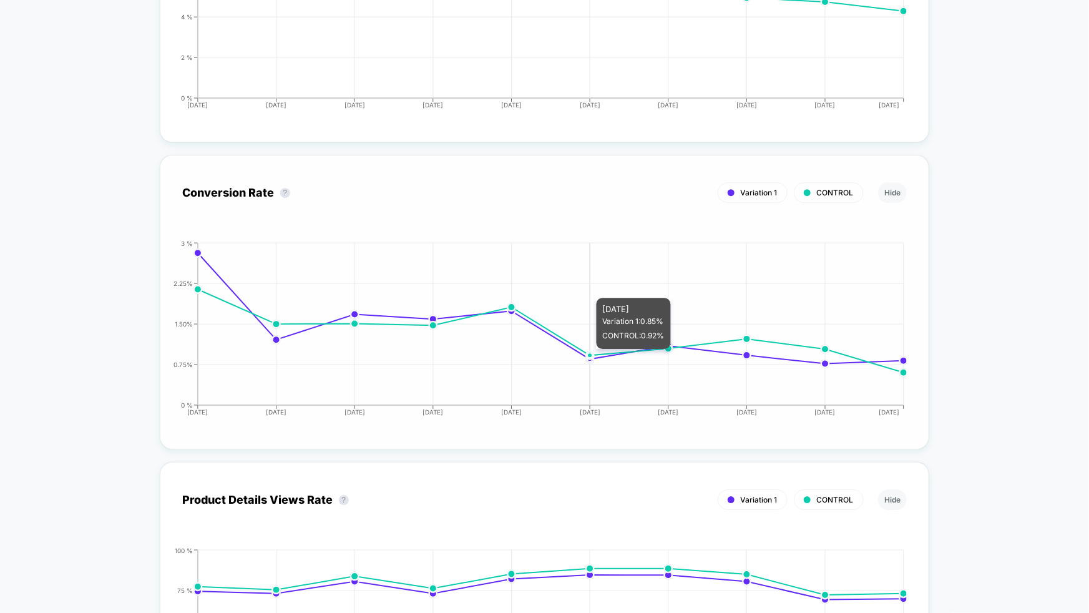
scroll to position [1811, 0]
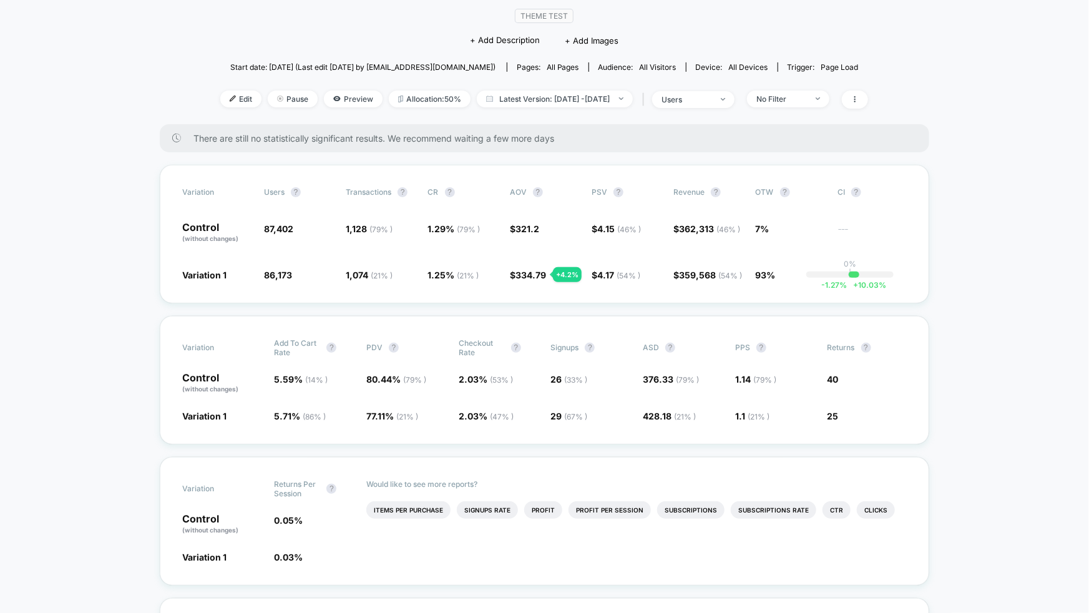
scroll to position [111, 0]
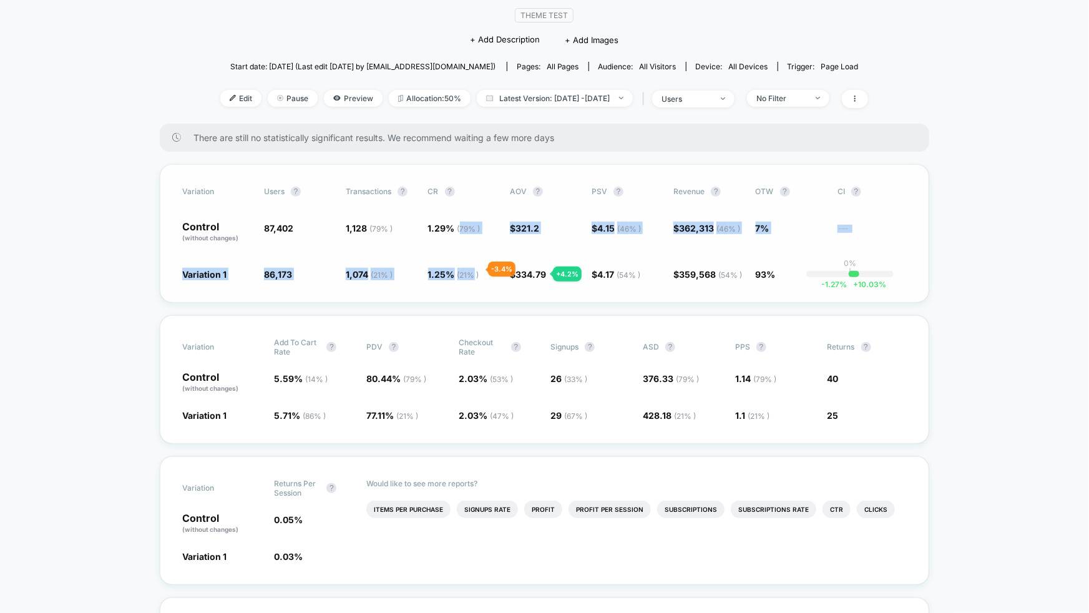
drag, startPoint x: 457, startPoint y: 227, endPoint x: 474, endPoint y: 270, distance: 46.8
click at [474, 270] on div "Variation users ? Transactions ? CR ? AOV ? PSV ? Revenue ? OTW ? CI ? Control …" at bounding box center [545, 233] width 770 height 139
click at [475, 271] on span "( 21 % )" at bounding box center [468, 274] width 22 height 9
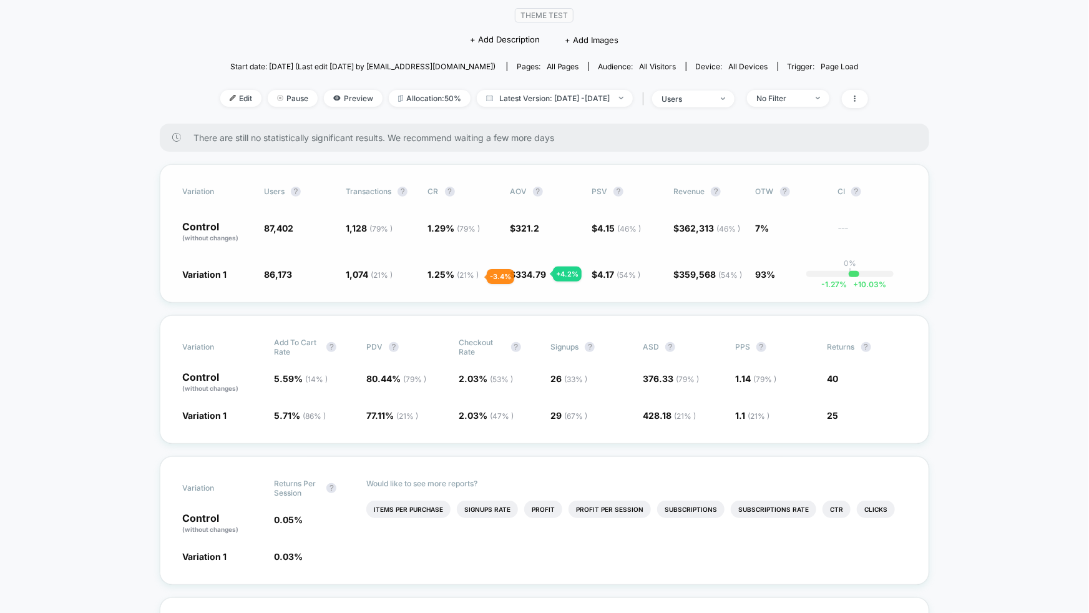
scroll to position [109, 0]
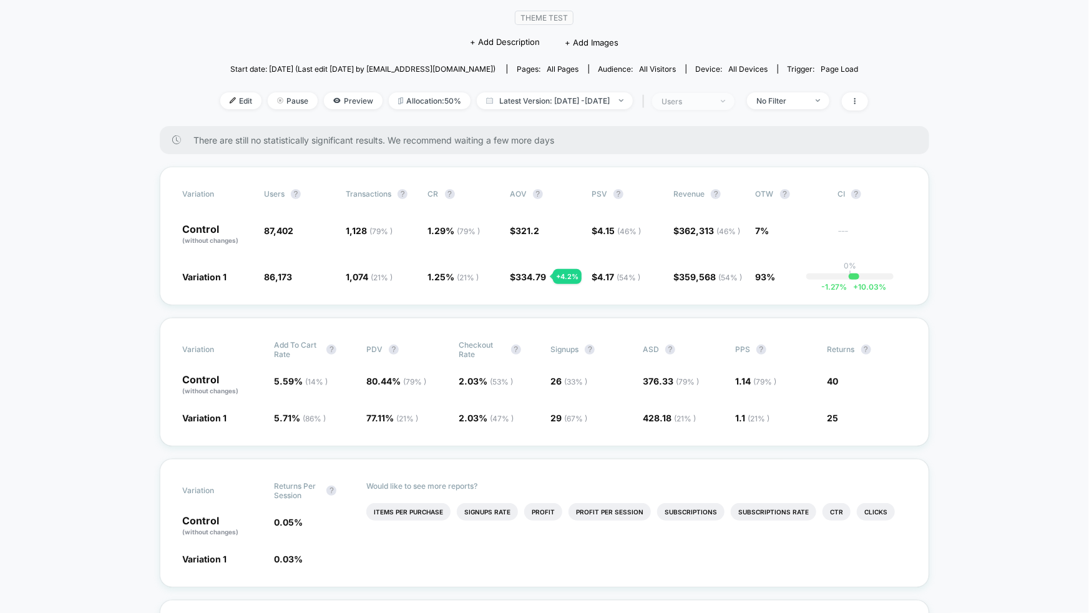
click at [735, 105] on span "users" at bounding box center [693, 101] width 82 height 17
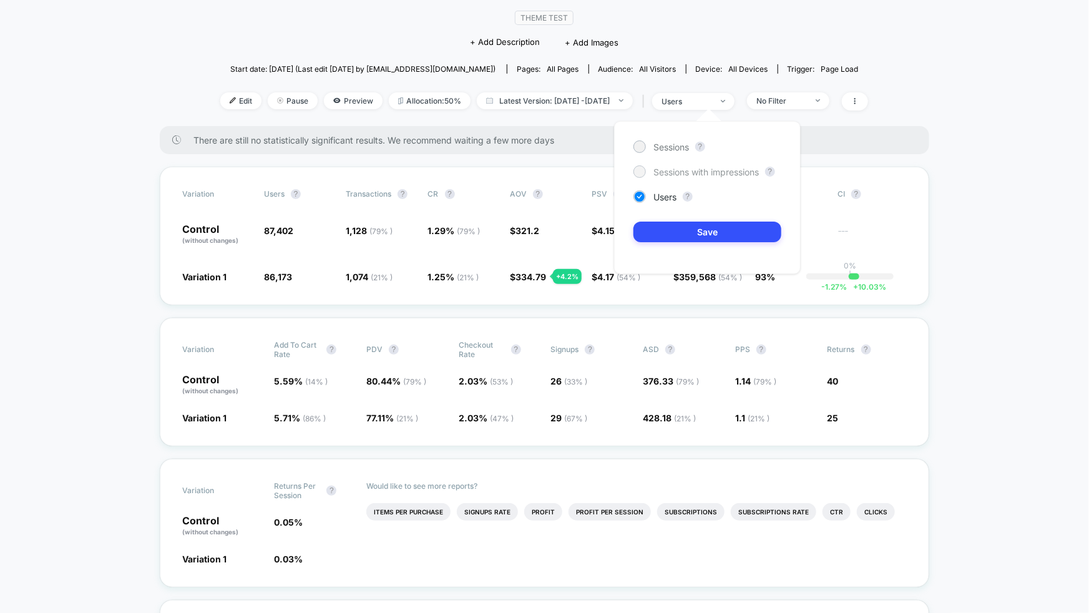
click at [713, 169] on span "Sessions with impressions" at bounding box center [705, 172] width 105 height 11
click at [673, 149] on span "Sessions" at bounding box center [671, 147] width 36 height 11
click at [712, 229] on button "Save" at bounding box center [707, 232] width 148 height 21
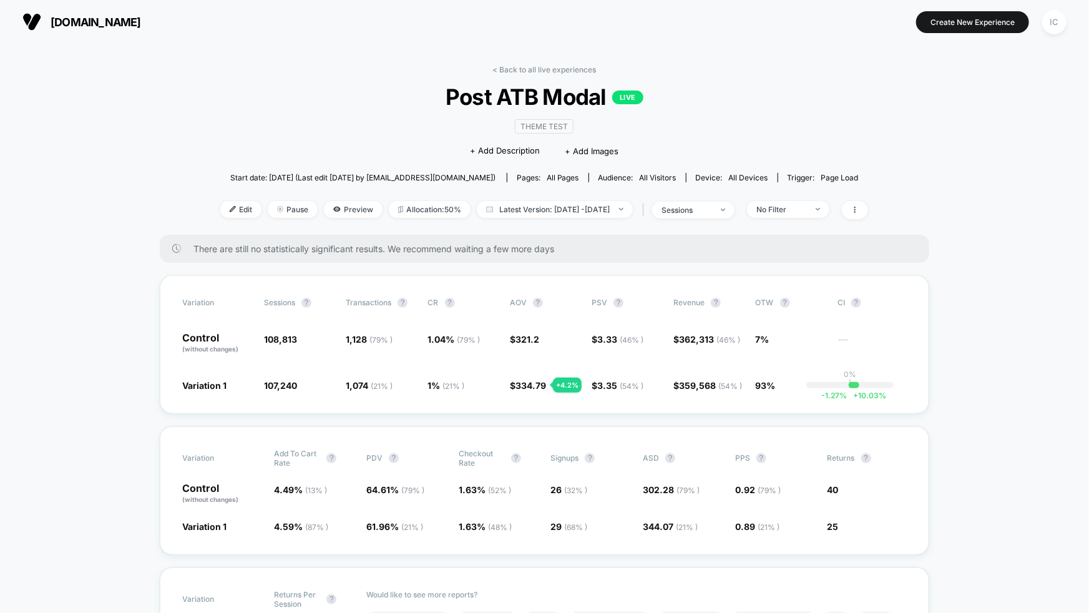
click at [1050, 25] on div "IC" at bounding box center [1054, 22] width 24 height 24
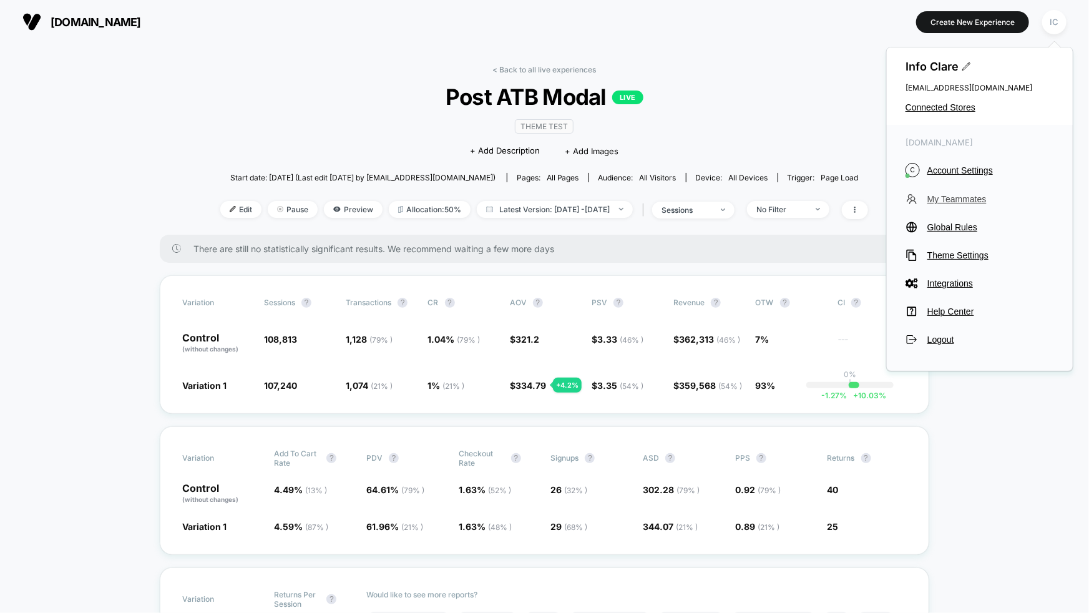
click at [976, 199] on span "My Teammates" at bounding box center [990, 199] width 127 height 10
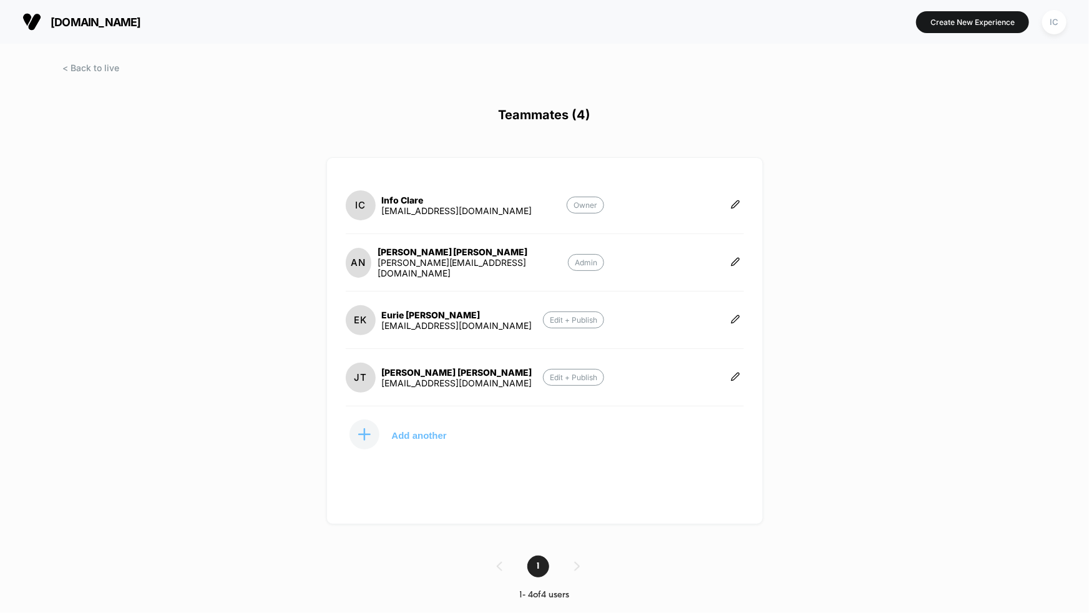
click at [410, 432] on p "Add another" at bounding box center [419, 435] width 55 height 6
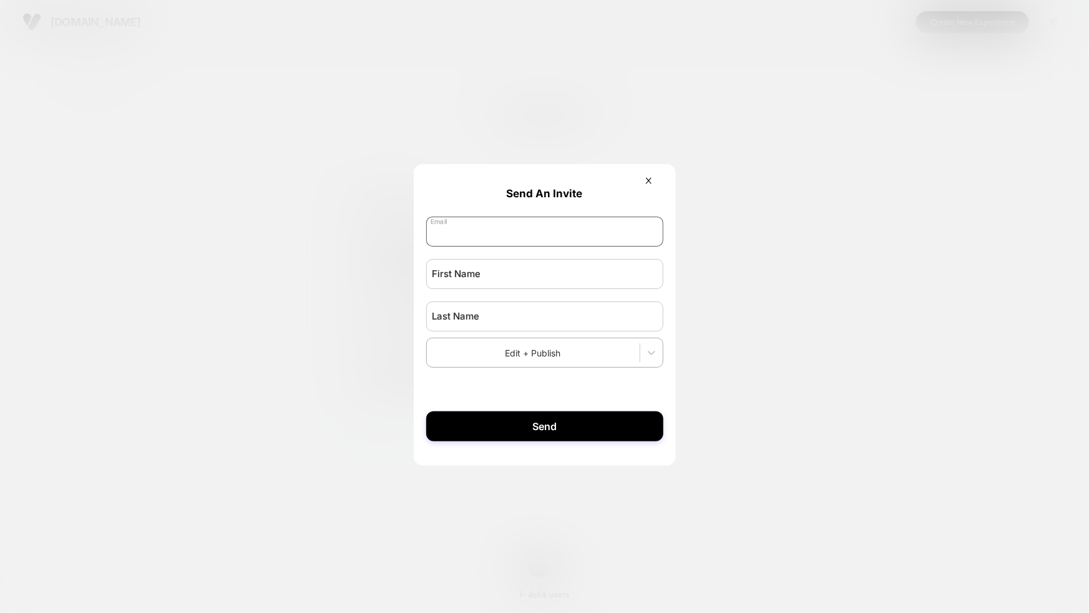
click at [498, 221] on input "email" at bounding box center [544, 232] width 237 height 30
type input "*********"
click at [471, 242] on input "*********" at bounding box center [544, 232] width 237 height 30
click at [461, 281] on input "******" at bounding box center [544, 274] width 237 height 30
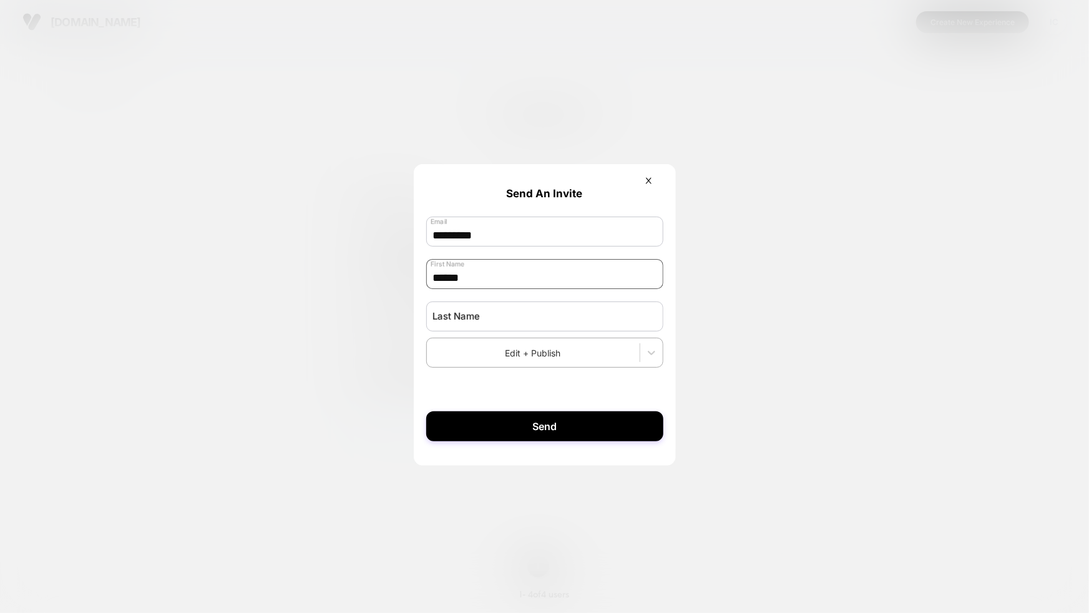
click at [461, 281] on input "******" at bounding box center [544, 274] width 237 height 30
paste input "***"
type input "*********"
click at [463, 322] on input "text" at bounding box center [544, 316] width 237 height 30
paste input "*********"
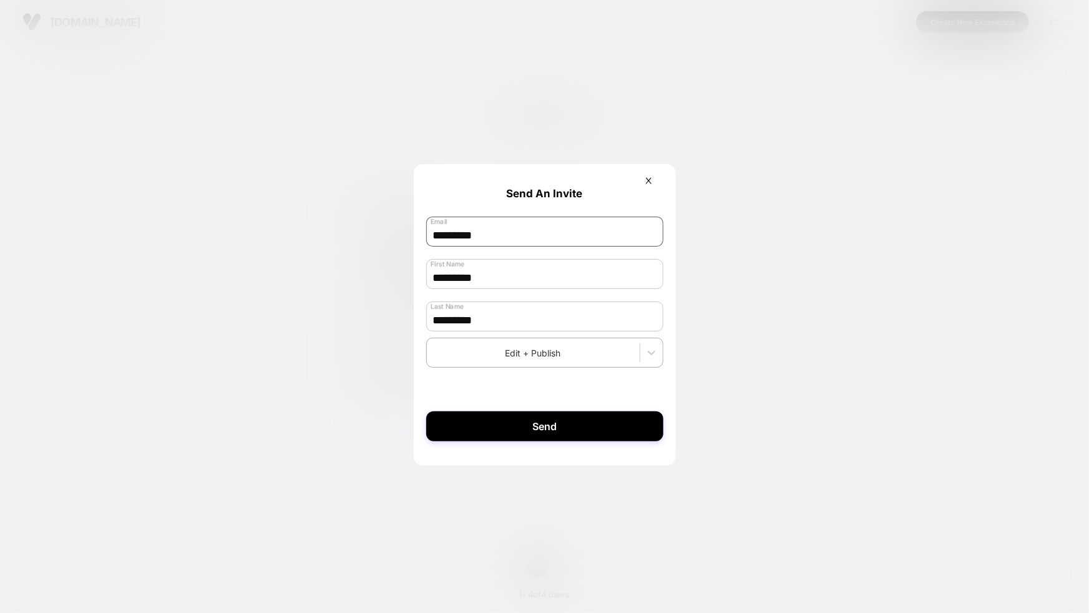
type input "*********"
click at [472, 237] on input "*********" at bounding box center [544, 232] width 237 height 30
type input "**********"
click at [647, 358] on icon at bounding box center [651, 352] width 12 height 12
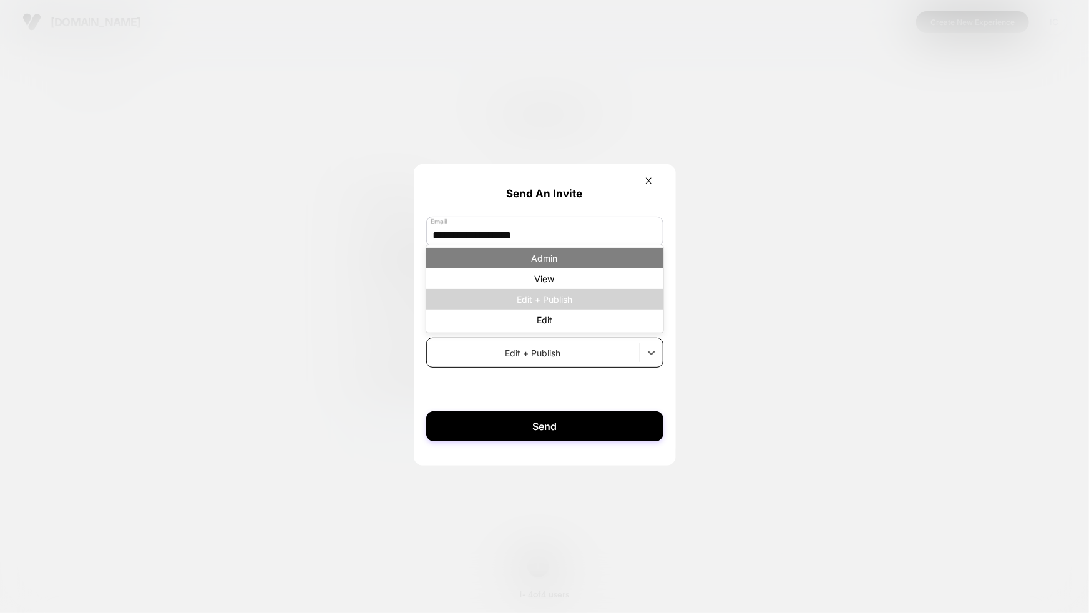
click at [582, 257] on div "Admin" at bounding box center [544, 258] width 237 height 21
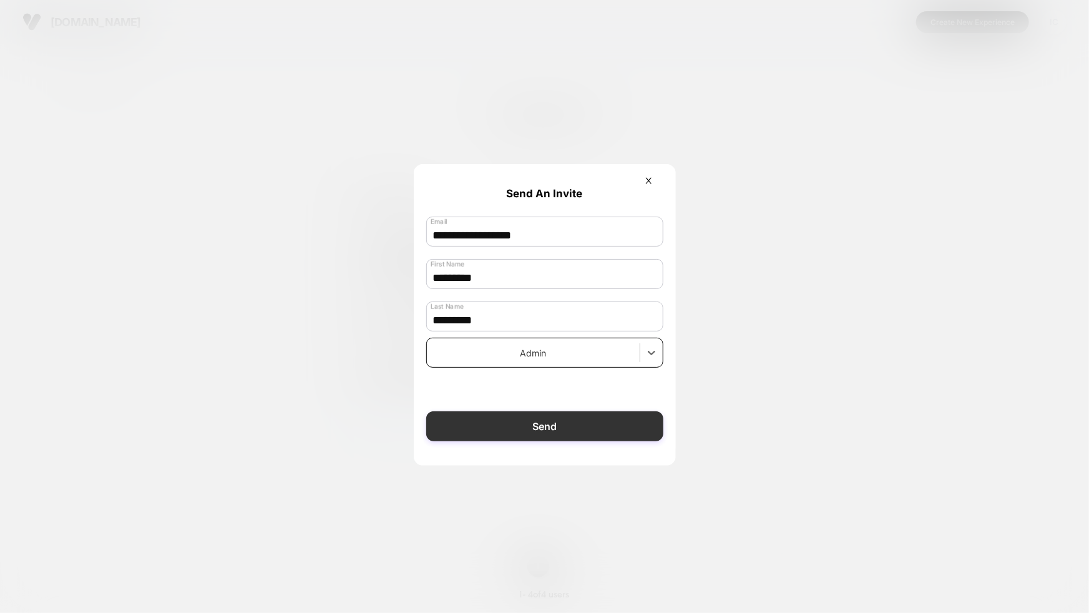
click at [555, 426] on button "Send" at bounding box center [544, 426] width 237 height 30
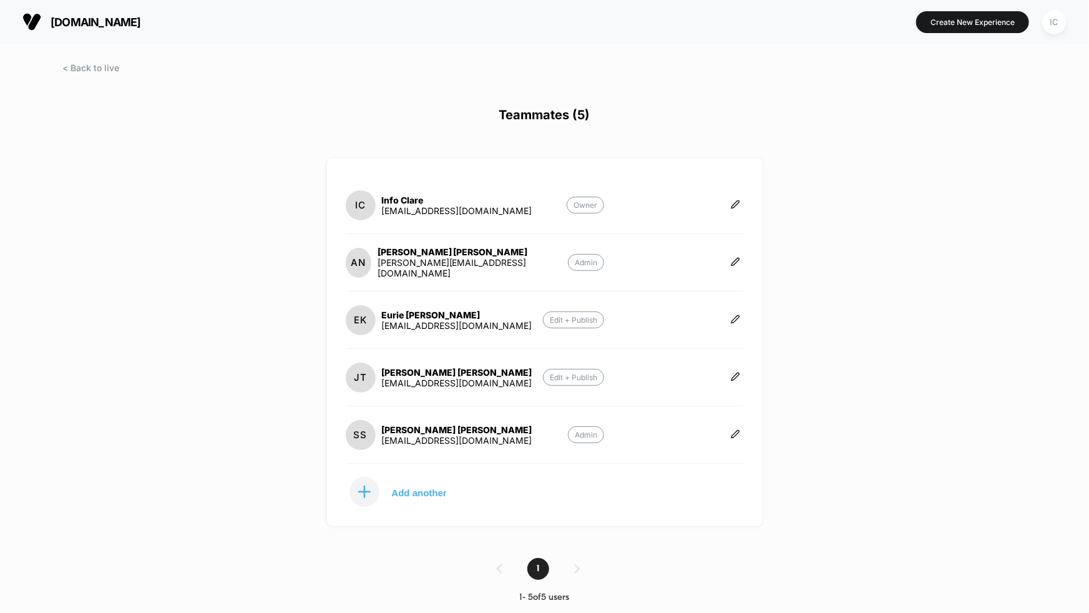
click at [873, 243] on div "[DOMAIN_NAME] Create New Experience IC Teammates (5) IC Info Clare [EMAIL_ADDRE…" at bounding box center [544, 306] width 1089 height 613
click at [98, 69] on span at bounding box center [90, 67] width 57 height 11
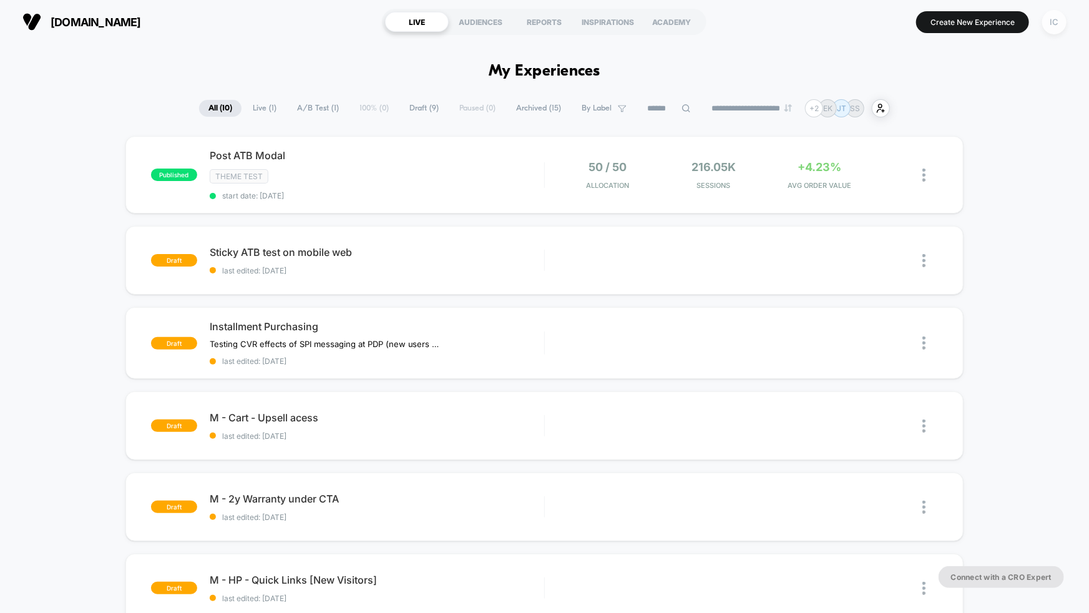
click at [1060, 17] on div "IC" at bounding box center [1054, 22] width 24 height 24
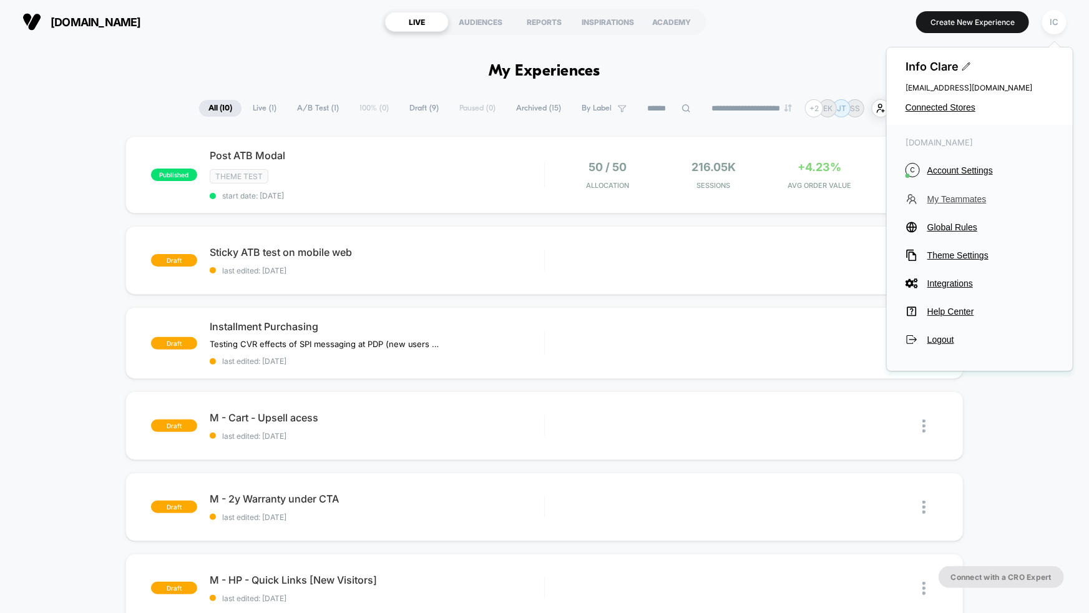
click at [953, 198] on span "My Teammates" at bounding box center [990, 199] width 127 height 10
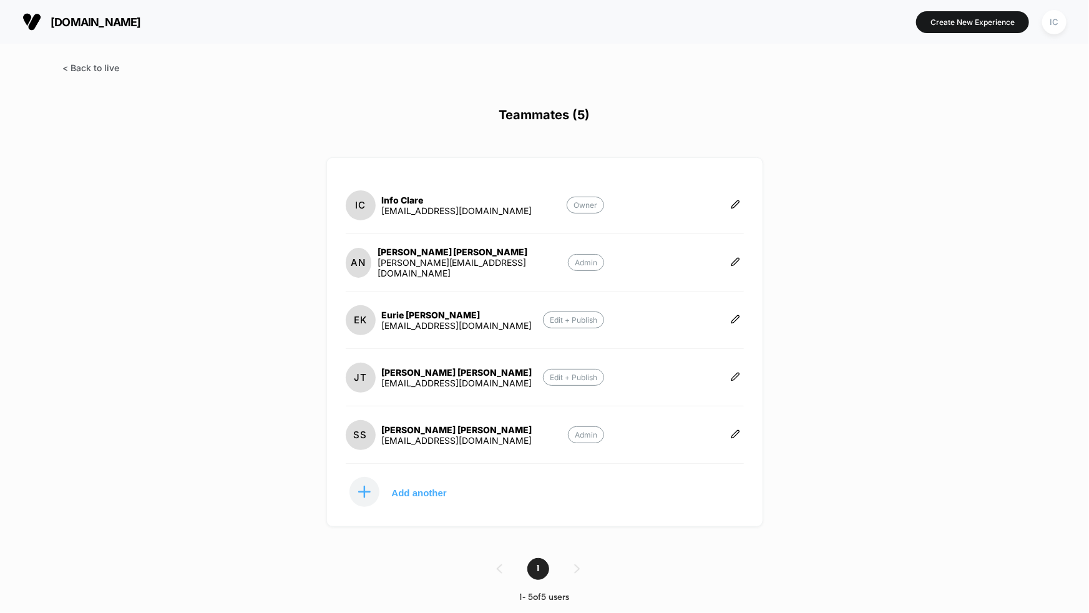
click at [102, 66] on span at bounding box center [90, 67] width 57 height 11
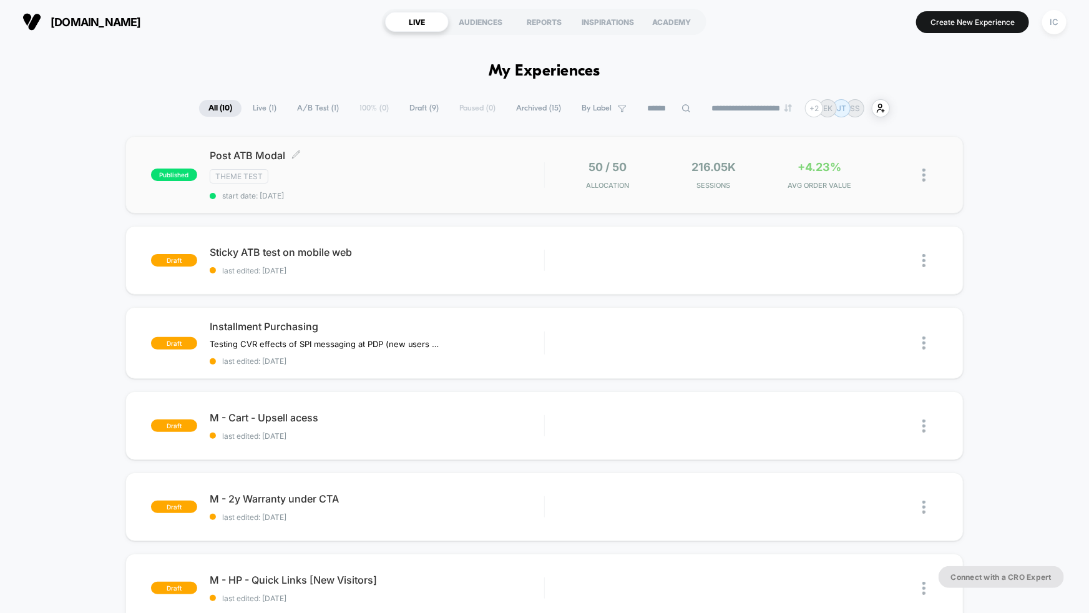
click at [443, 197] on span "start date: [DATE]" at bounding box center [377, 195] width 335 height 9
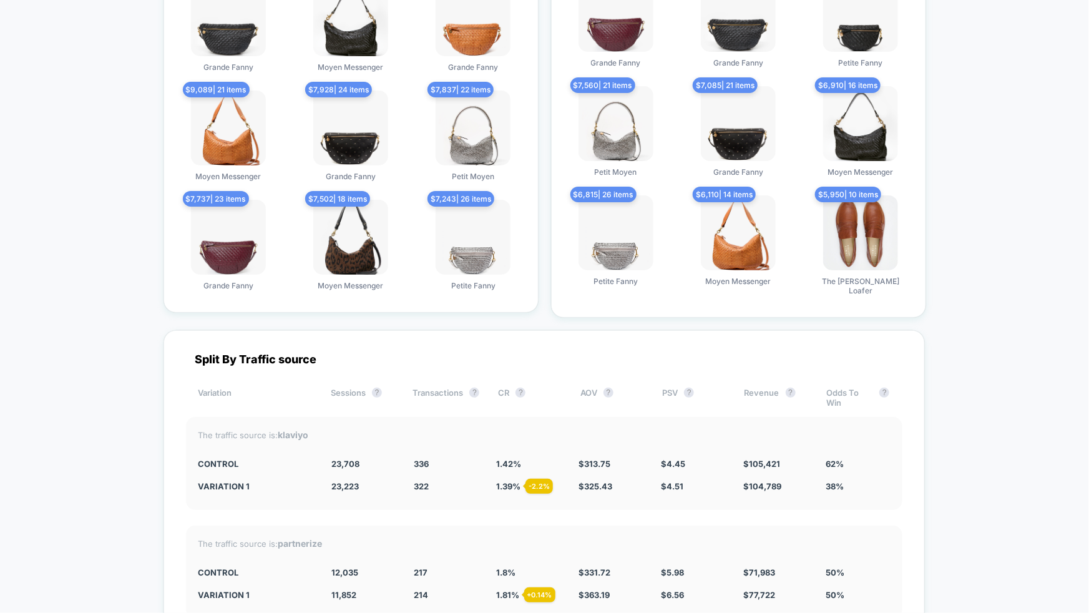
scroll to position [4809, 0]
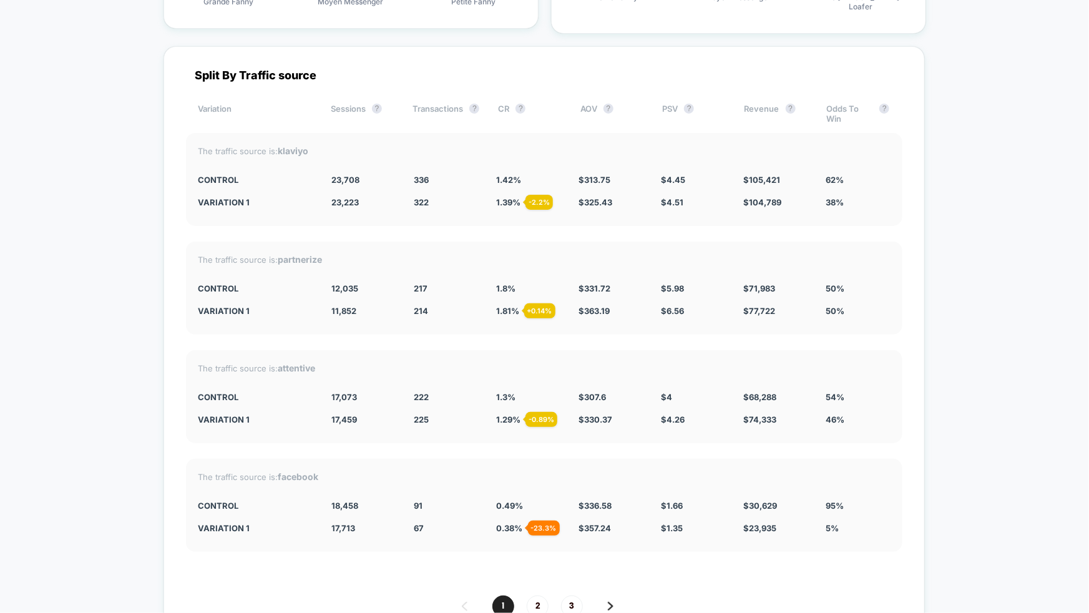
scroll to position [4784, 0]
click at [597, 597] on div "1 2 3" at bounding box center [544, 608] width 716 height 22
click at [608, 603] on img at bounding box center [611, 607] width 6 height 9
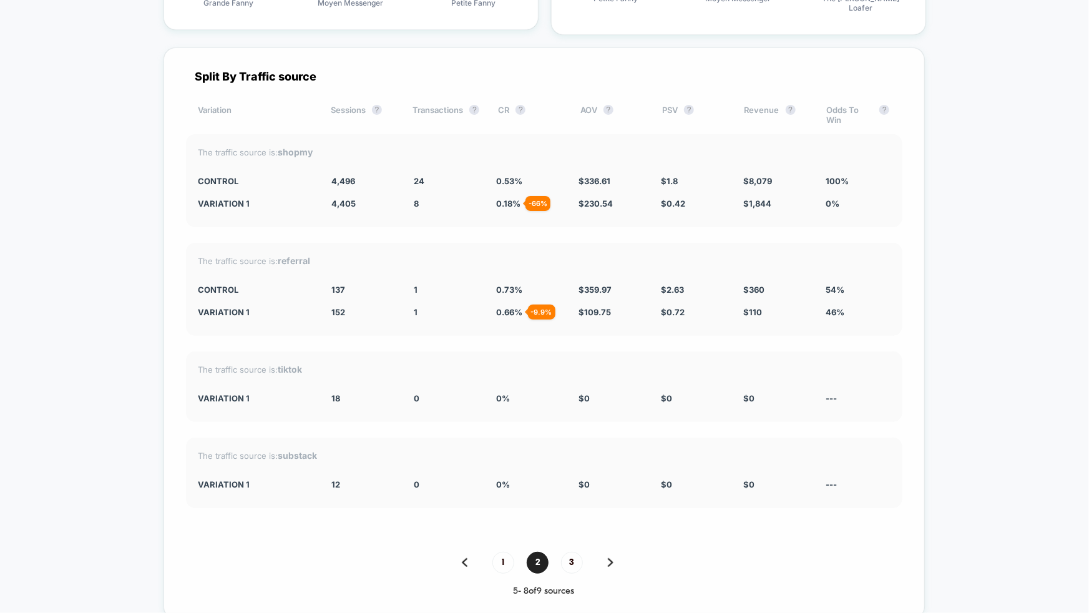
click at [462, 558] on img at bounding box center [465, 562] width 6 height 9
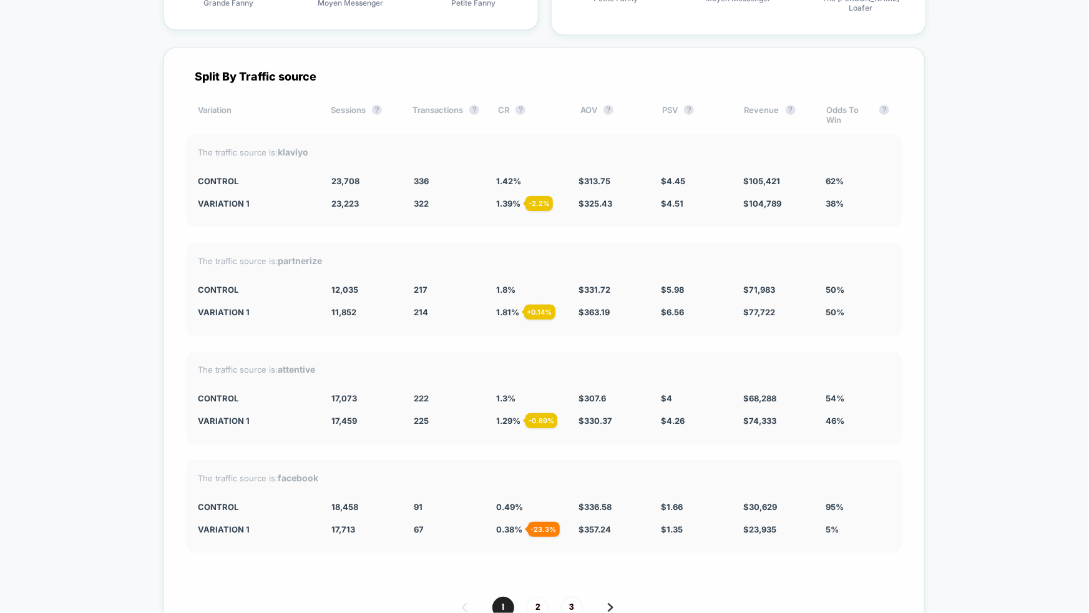
click at [608, 603] on img at bounding box center [611, 607] width 6 height 9
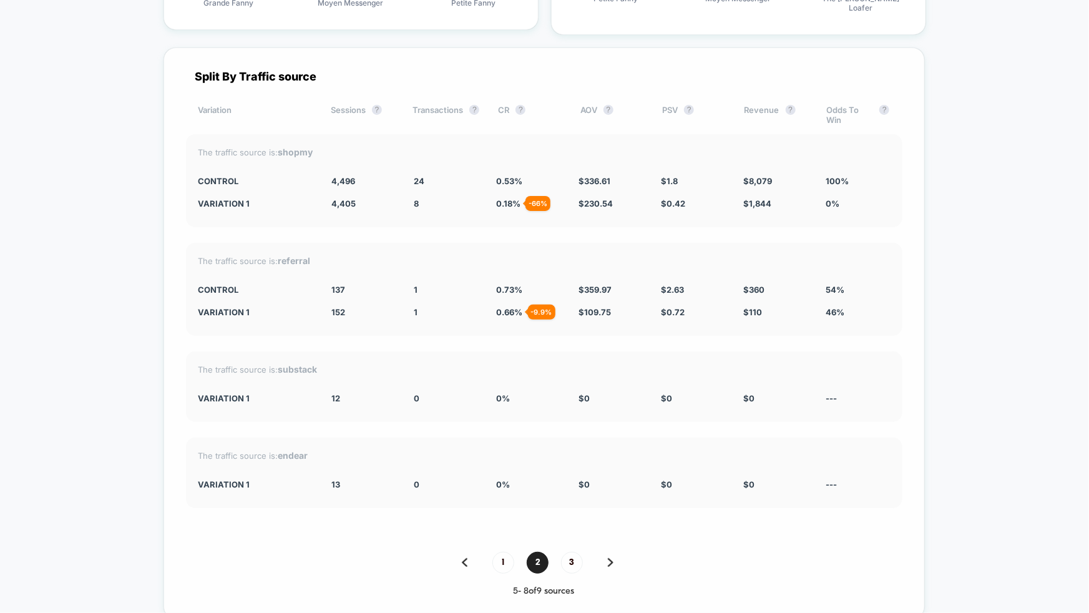
click at [456, 552] on div "1 2 3" at bounding box center [544, 563] width 716 height 22
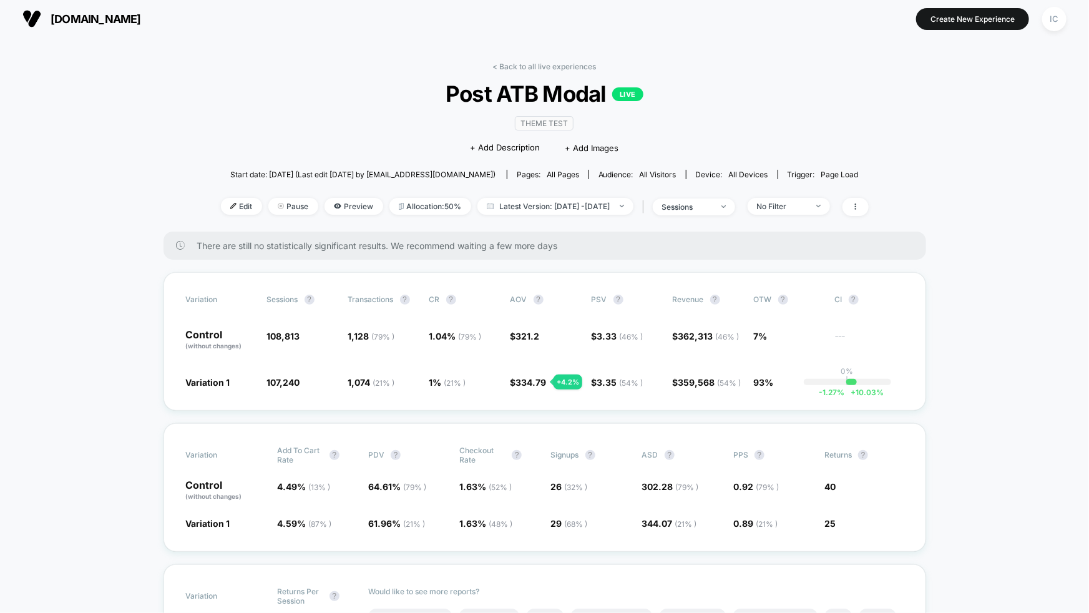
scroll to position [0, 0]
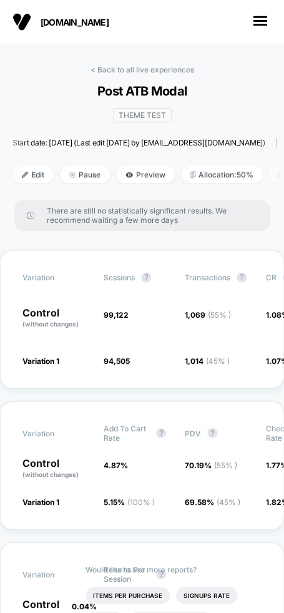
scroll to position [4742, 0]
